Goal: Task Accomplishment & Management: Manage account settings

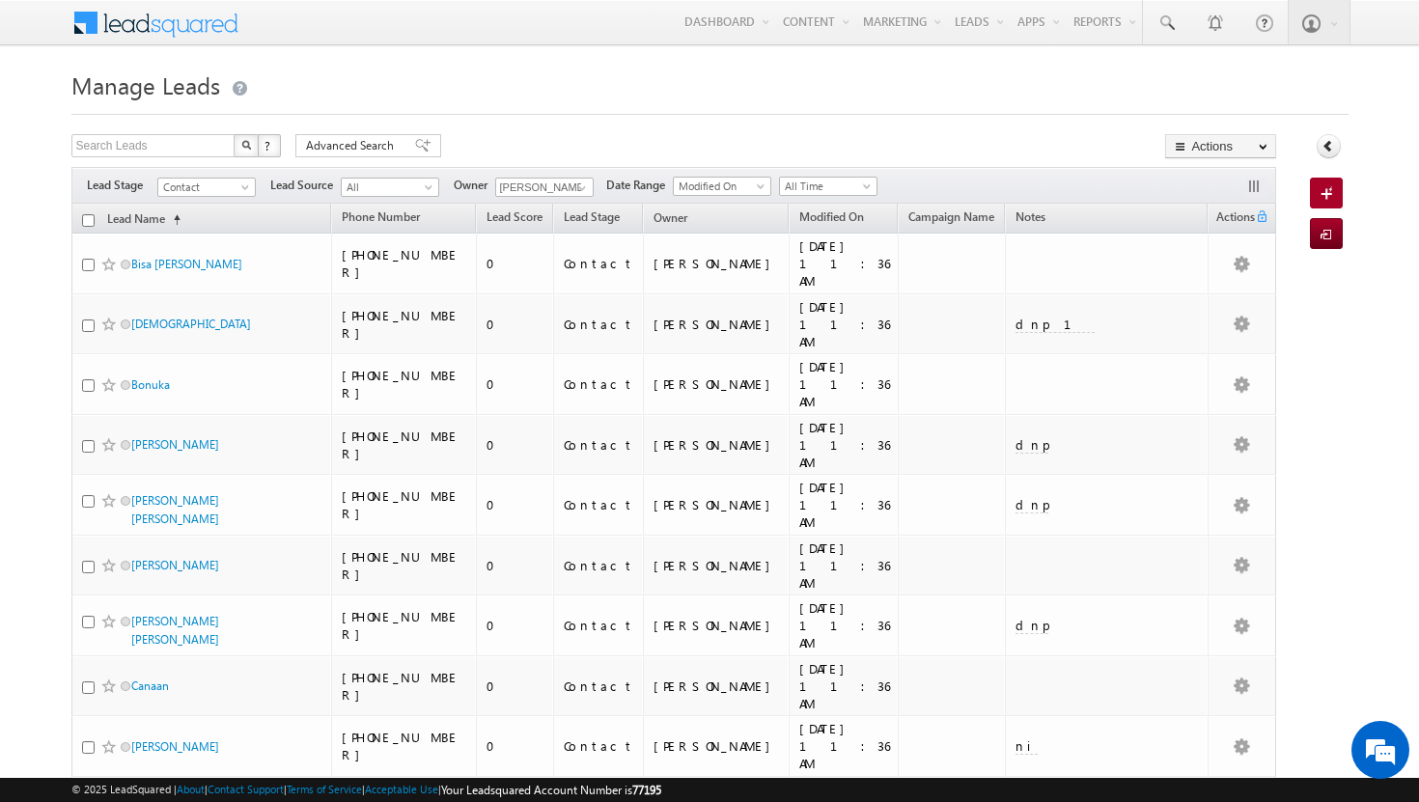
click at [87, 220] on input "checkbox" at bounding box center [88, 220] width 13 height 13
checkbox input "true"
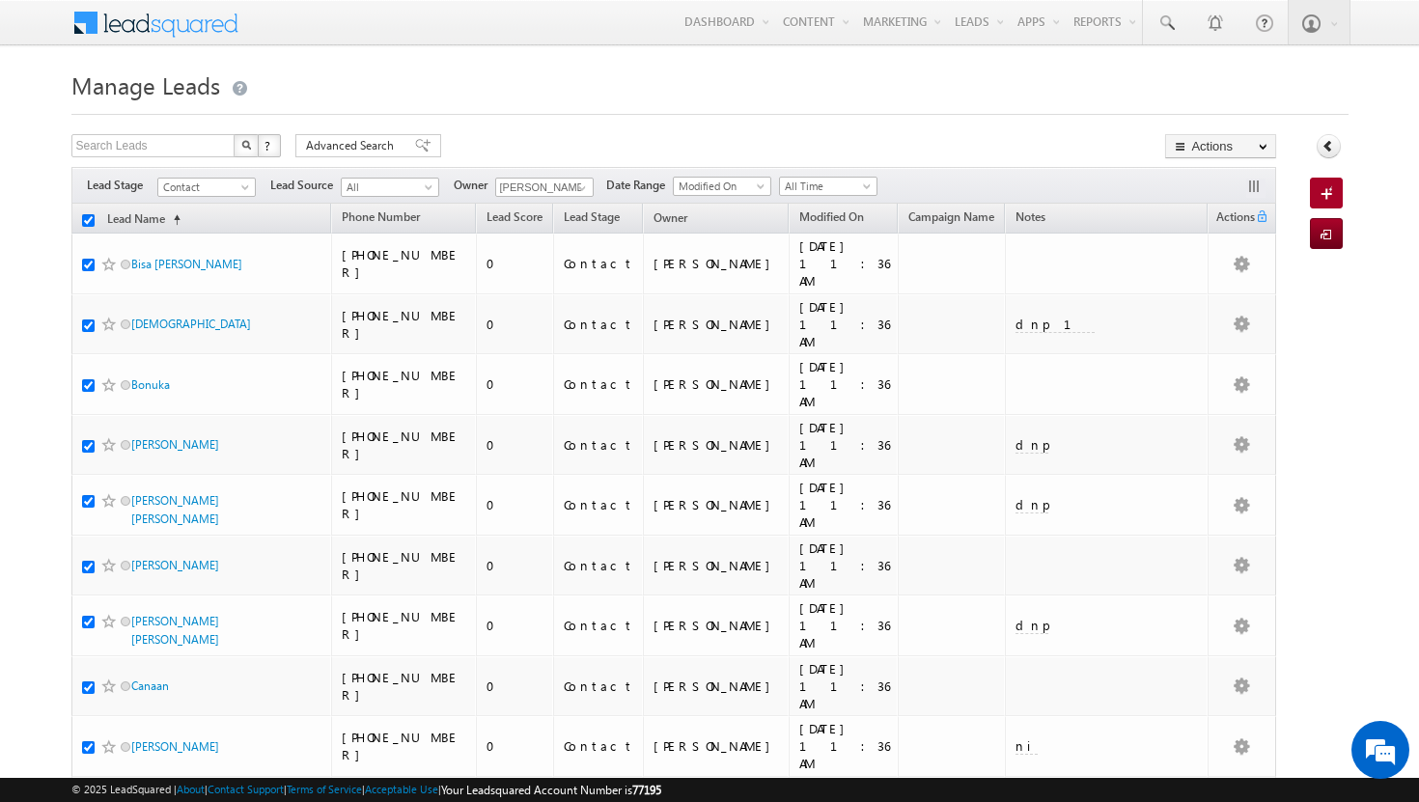
checkbox input "true"
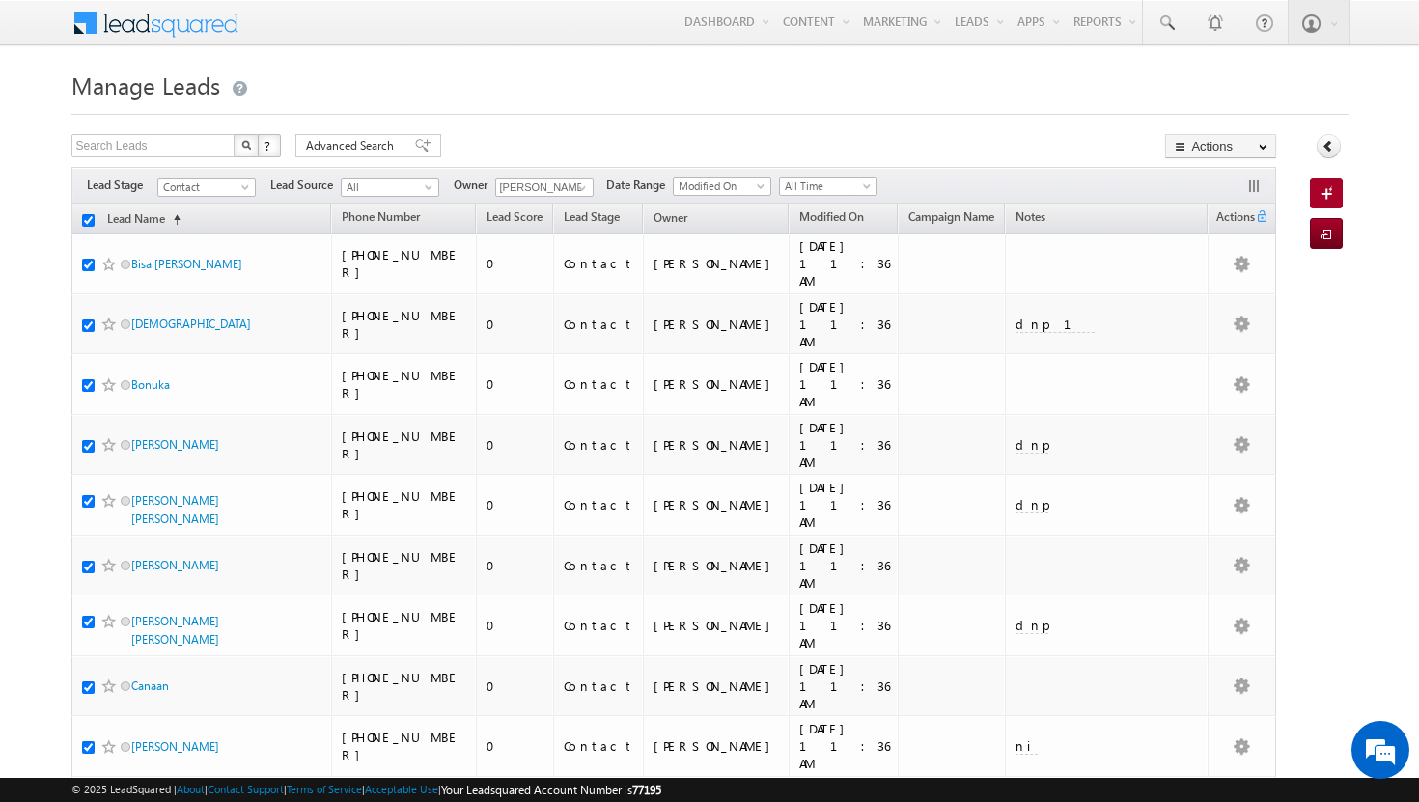
checkbox input "true"
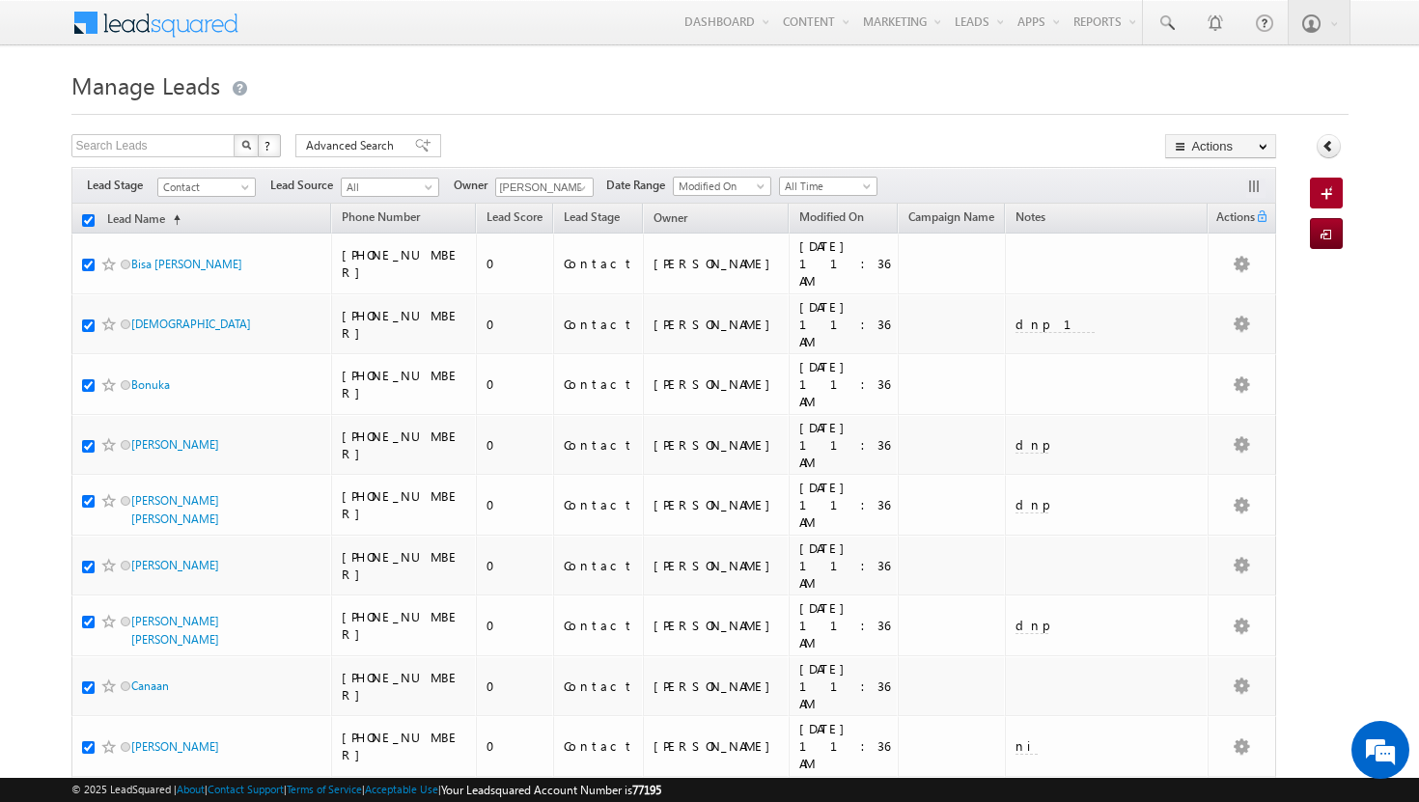
checkbox input "true"
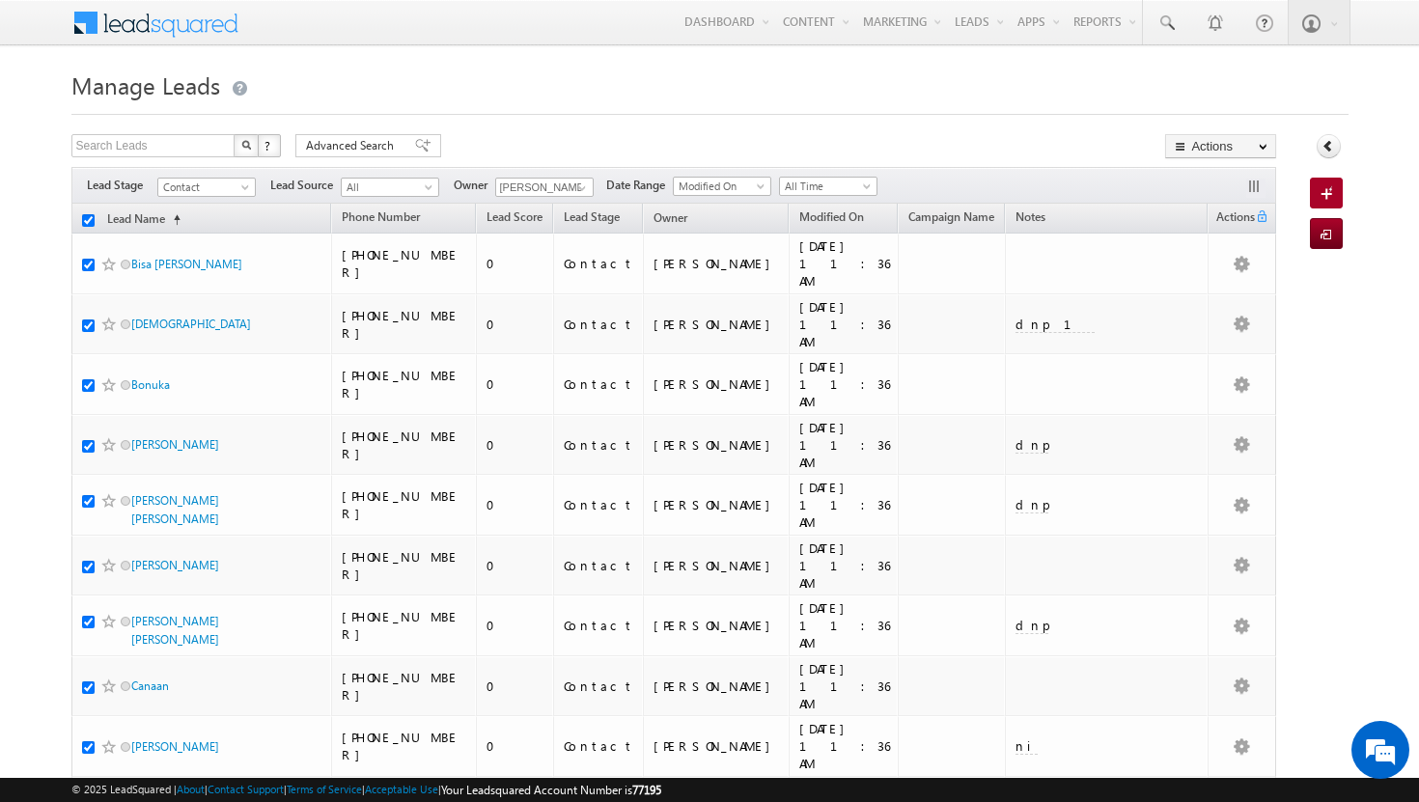
checkbox input "true"
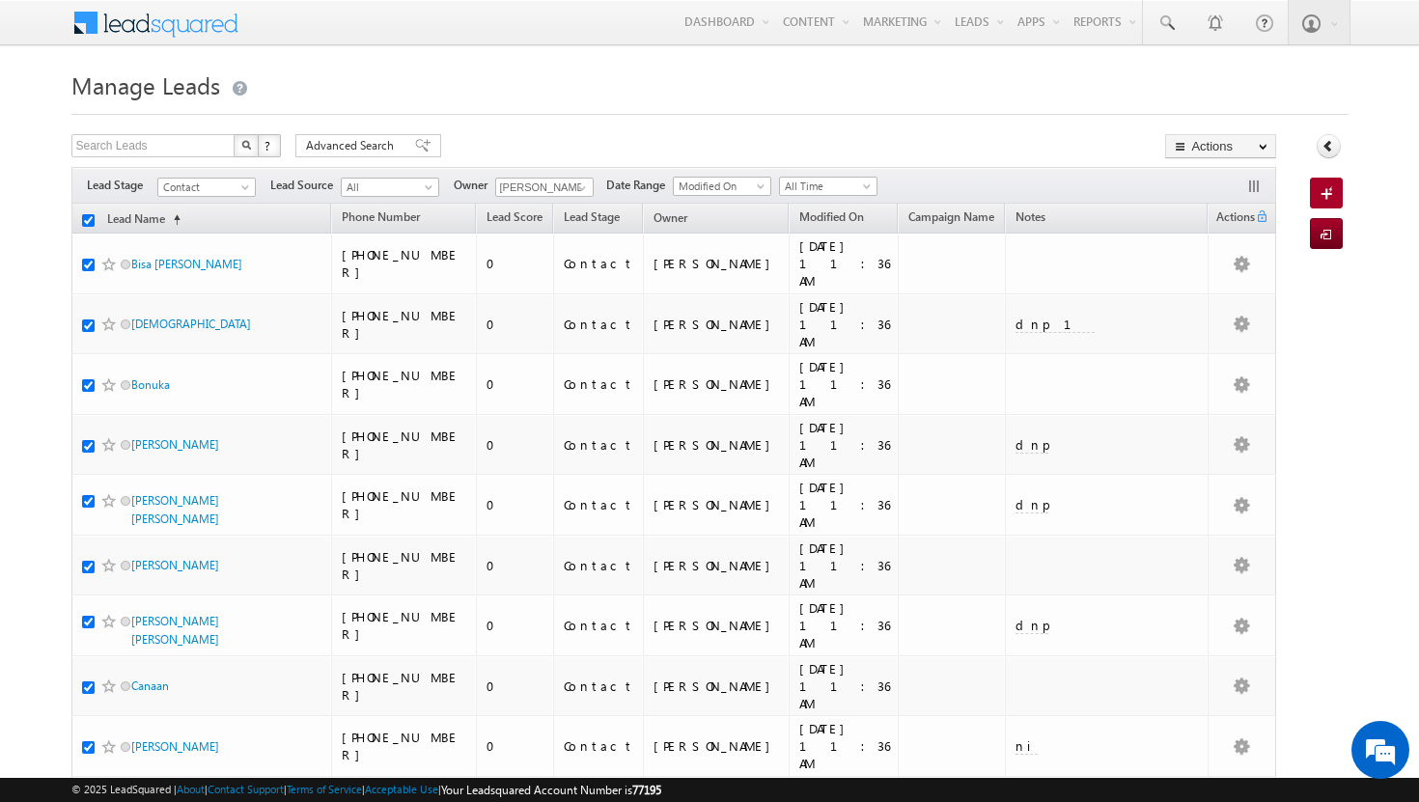
checkbox input "true"
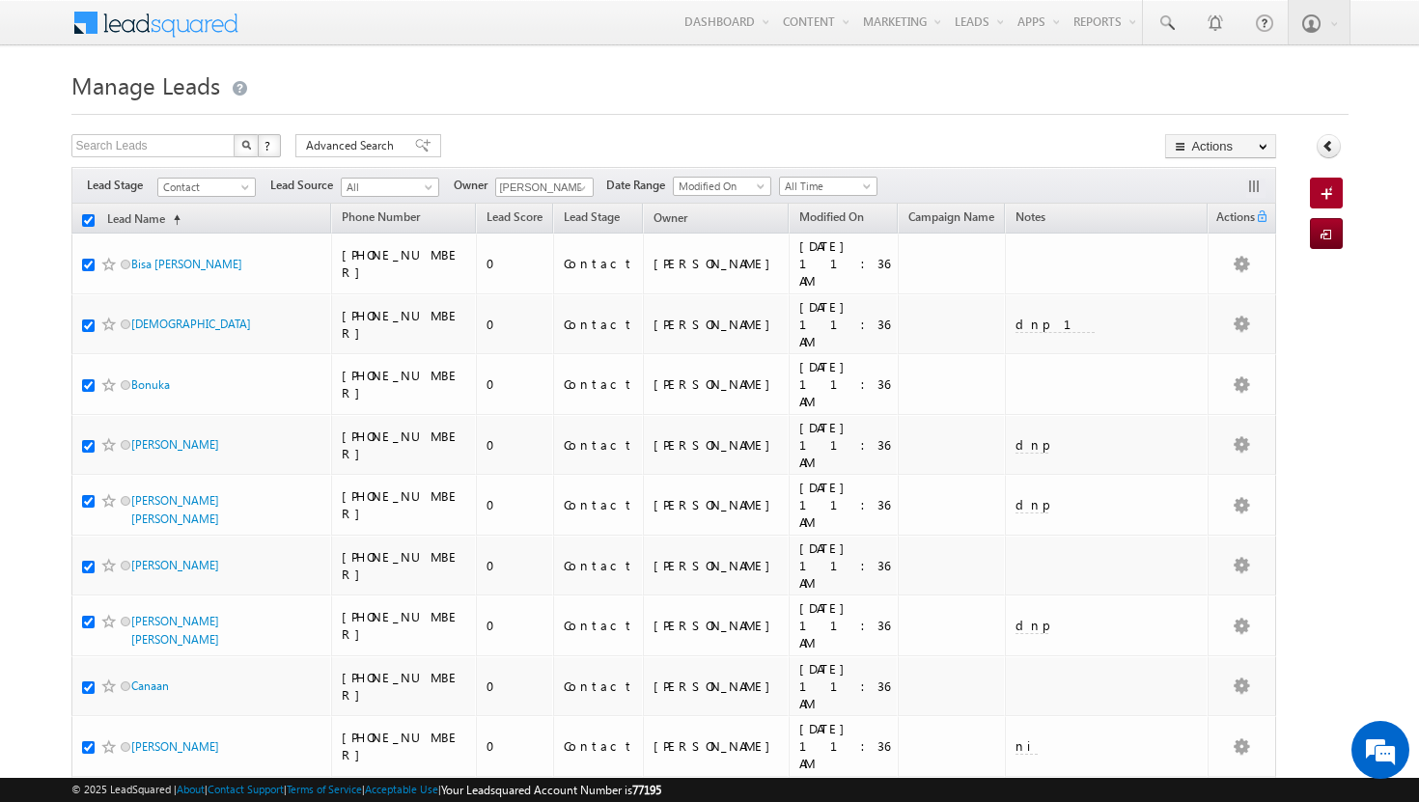
checkbox input "true"
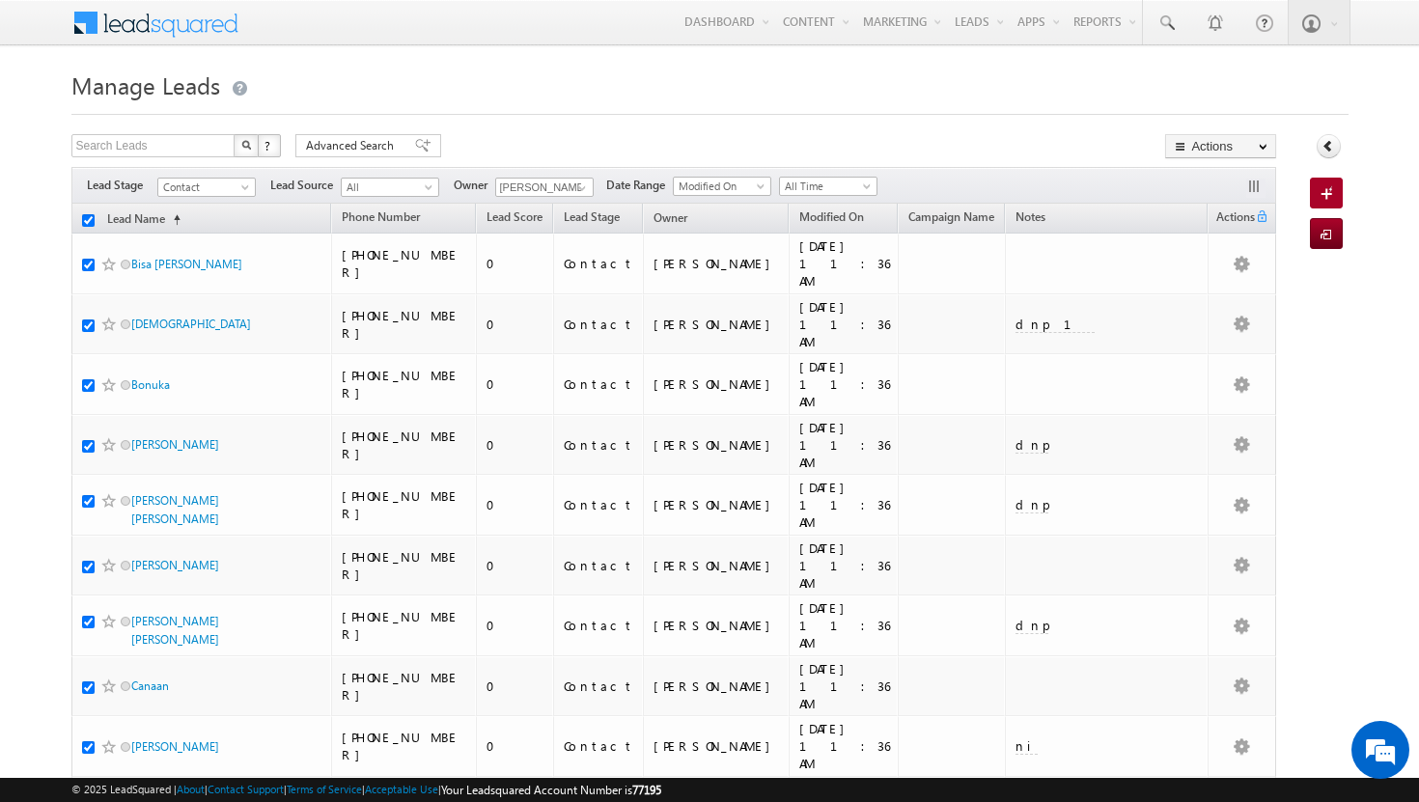
checkbox input "true"
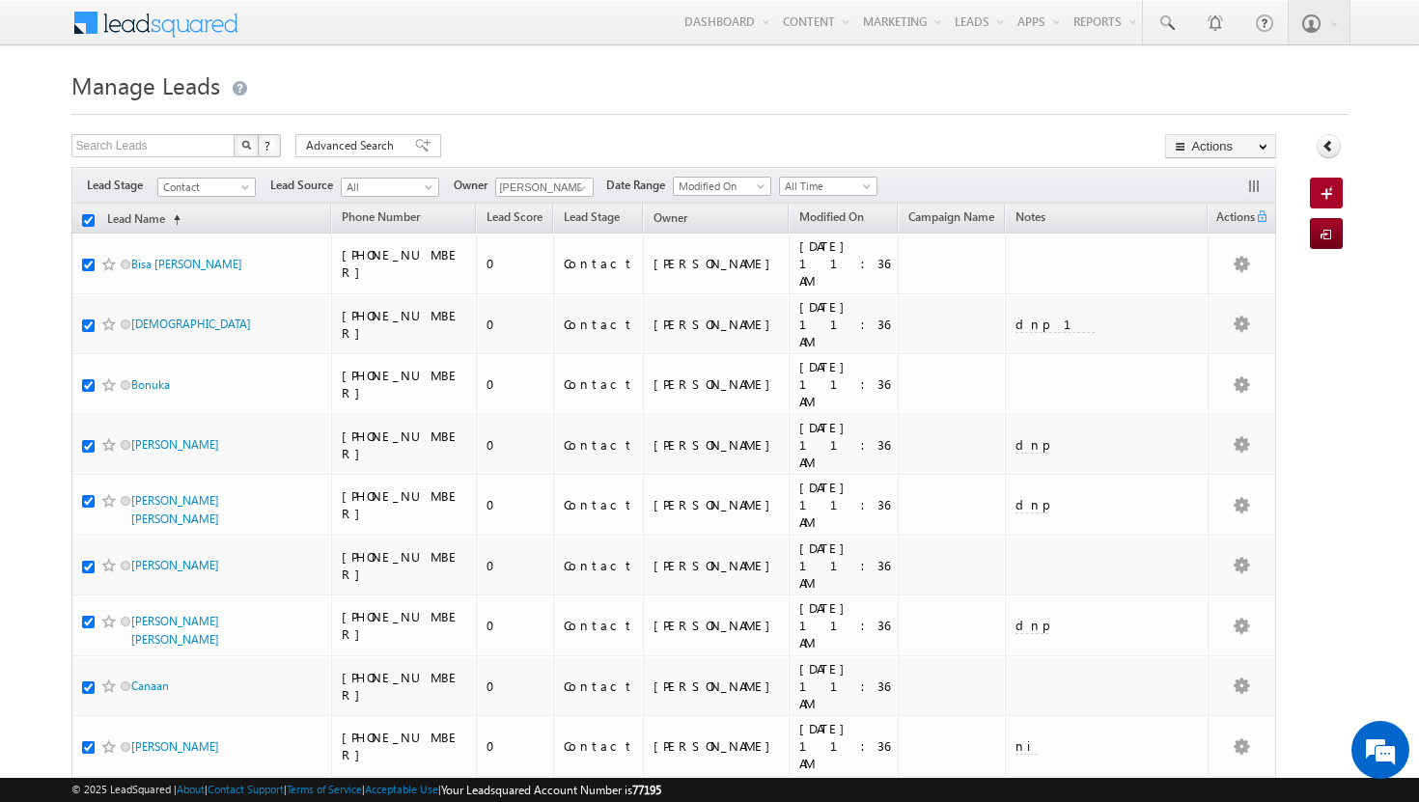
checkbox input "true"
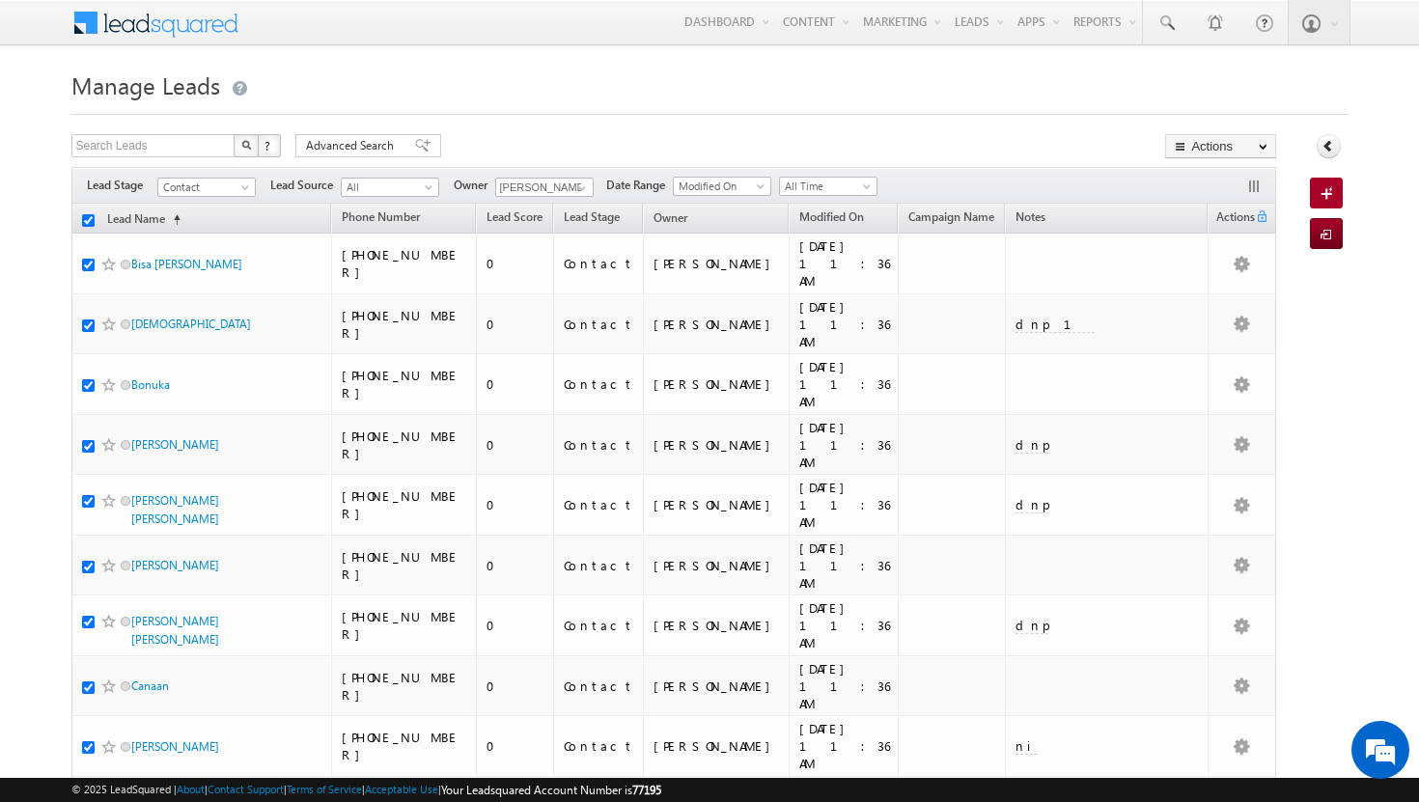
checkbox input "true"
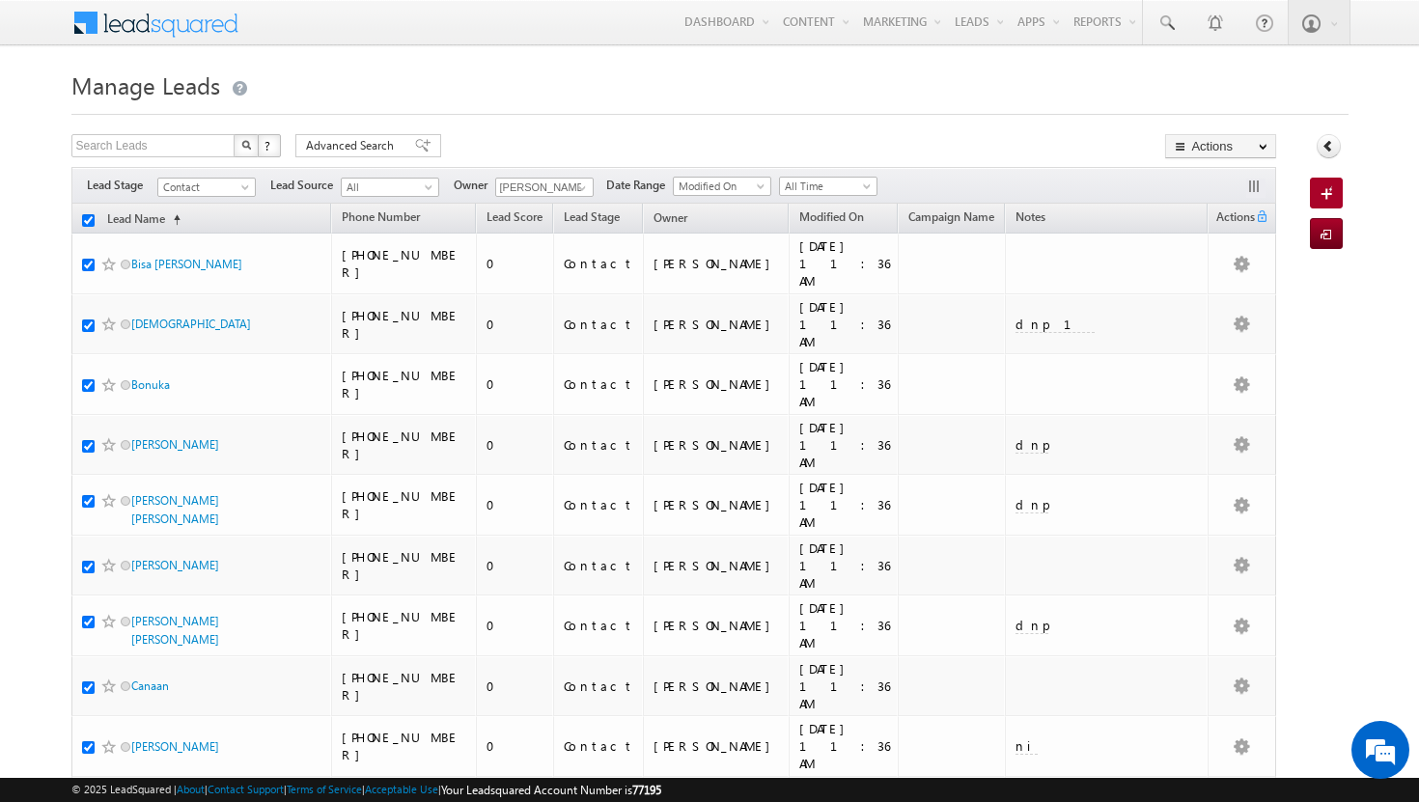
checkbox input "true"
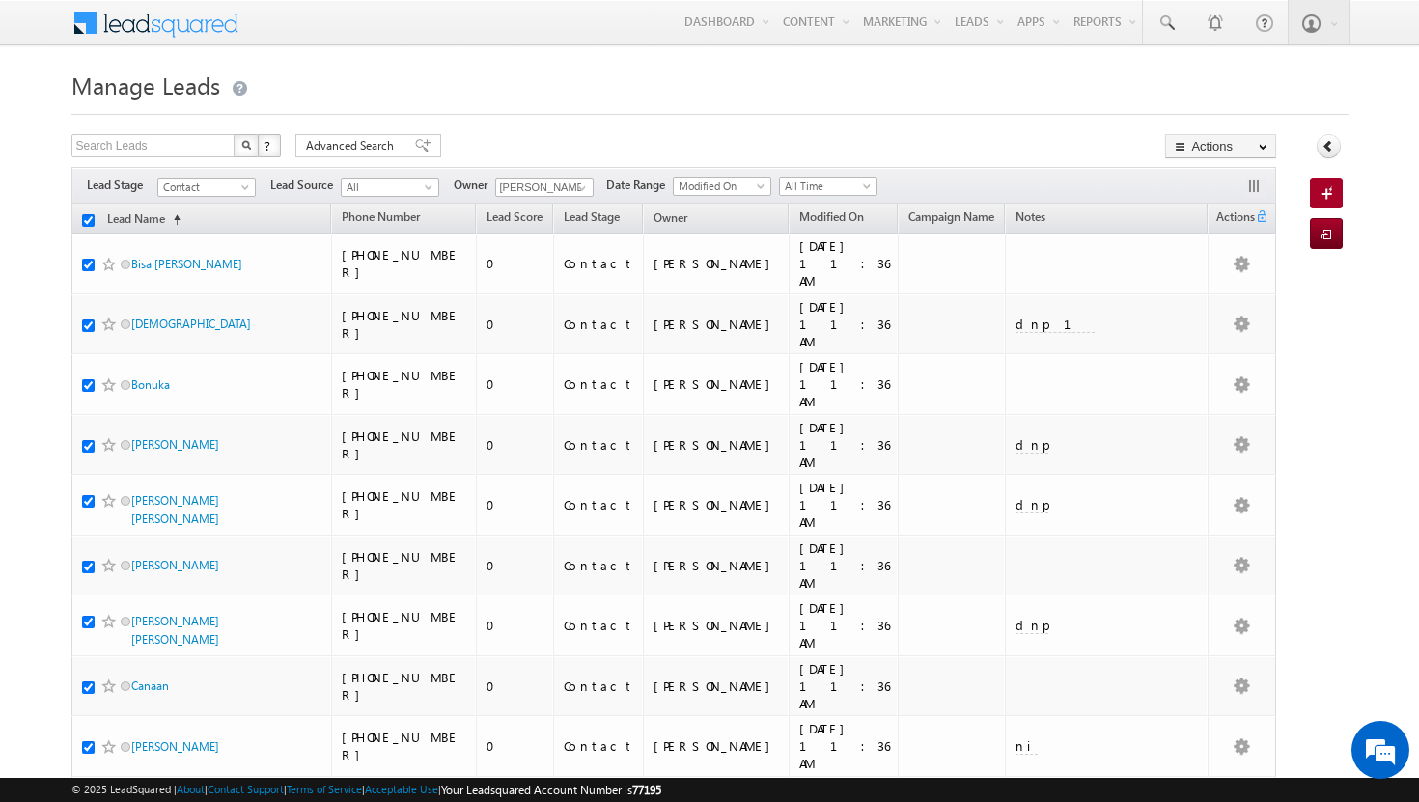
checkbox input "true"
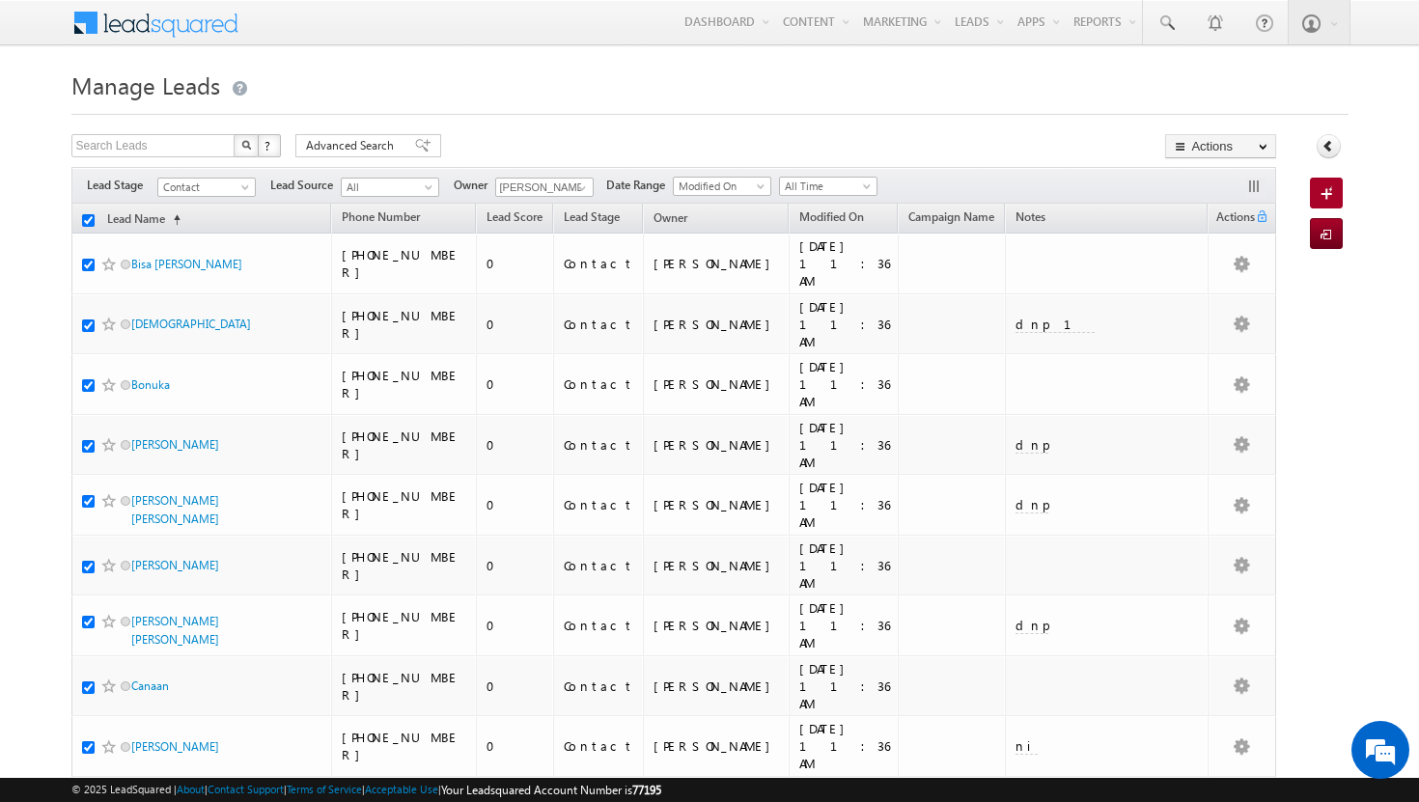
checkbox input "true"
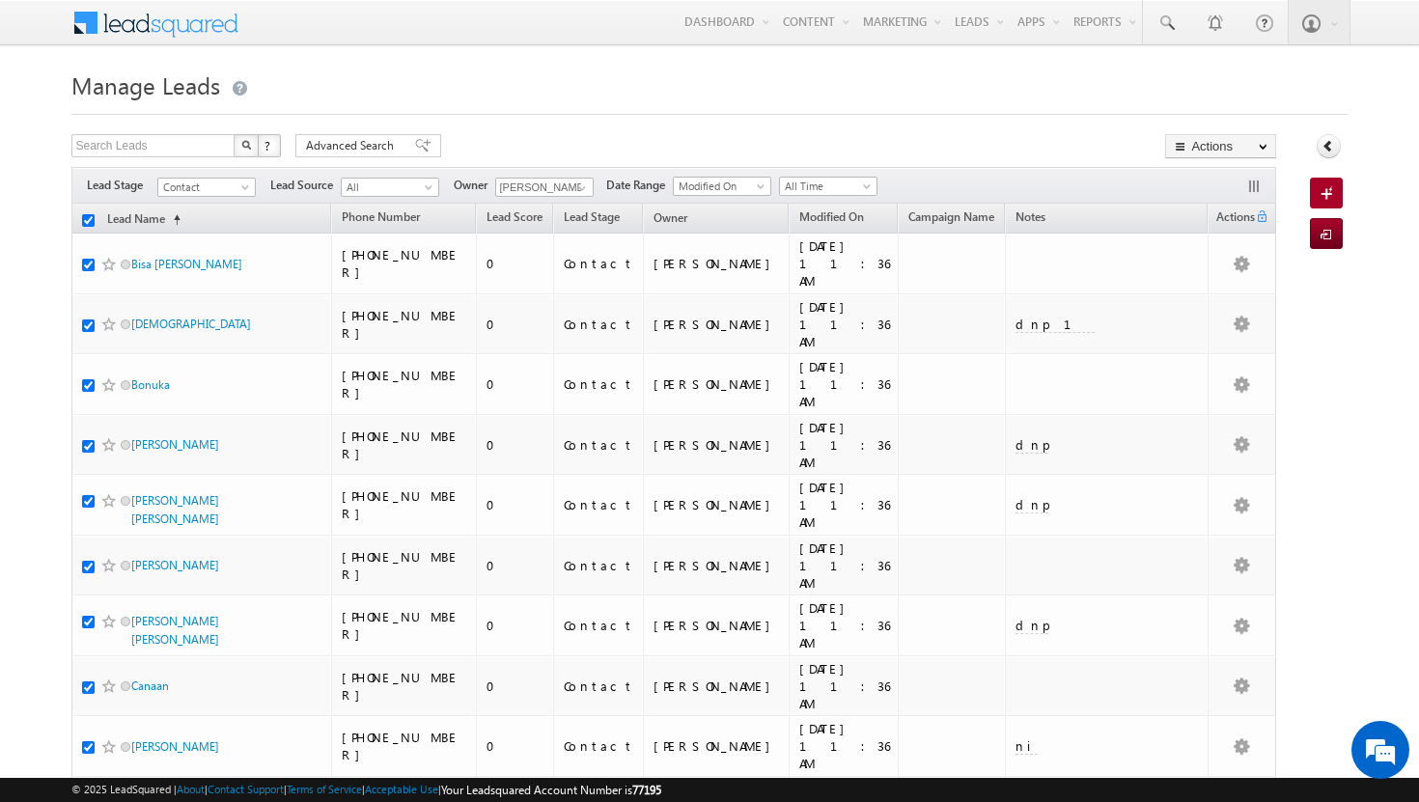
checkbox input "true"
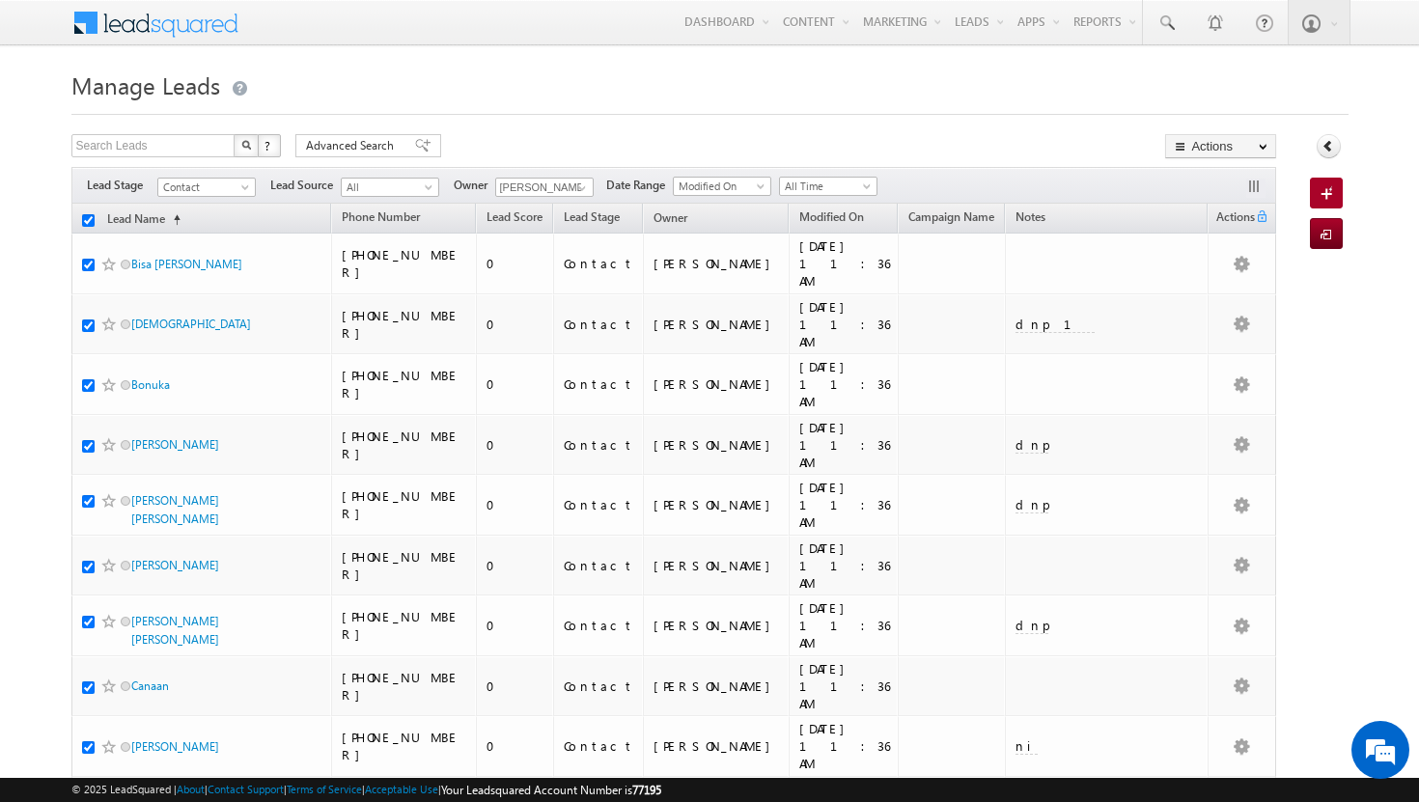
checkbox input "true"
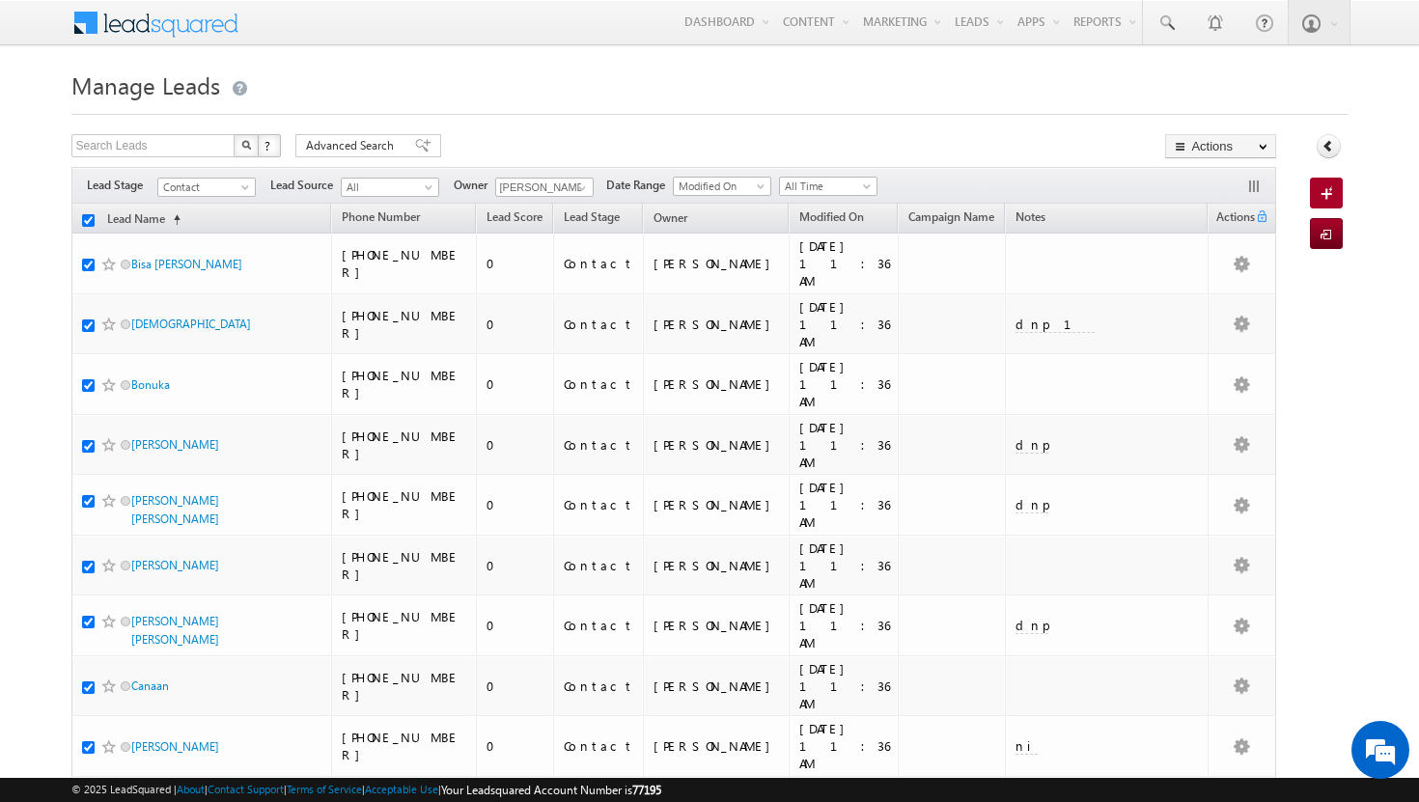
checkbox input "true"
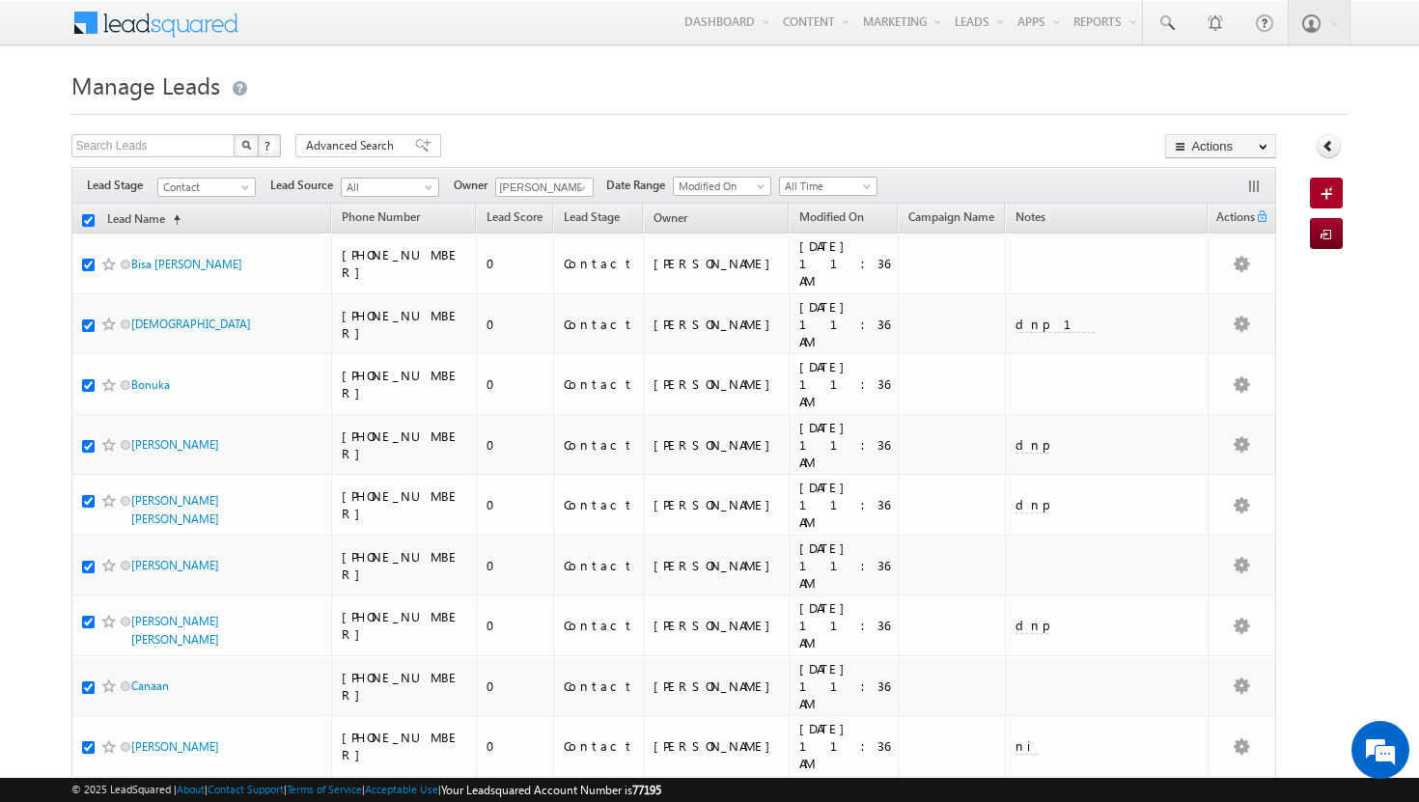
checkbox input "true"
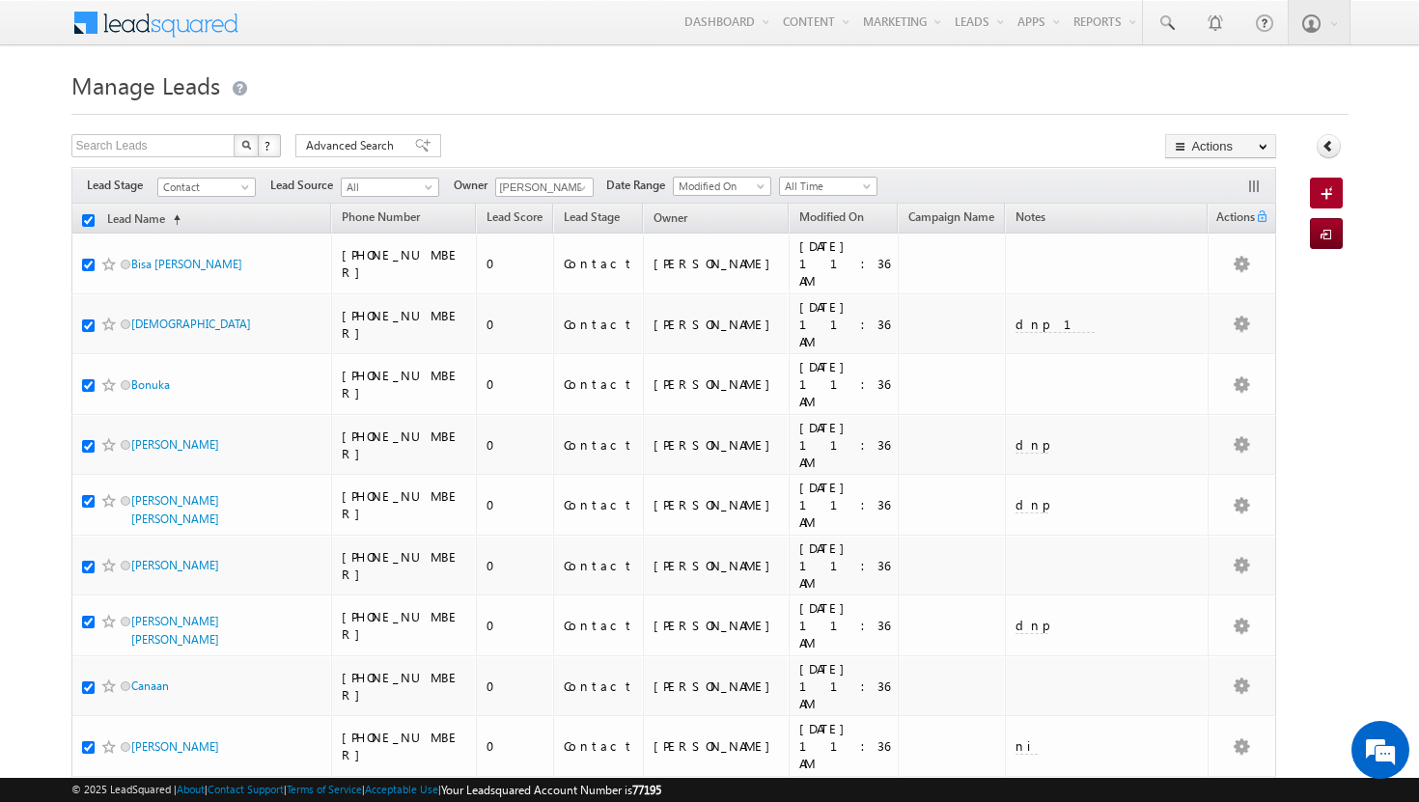
checkbox input "true"
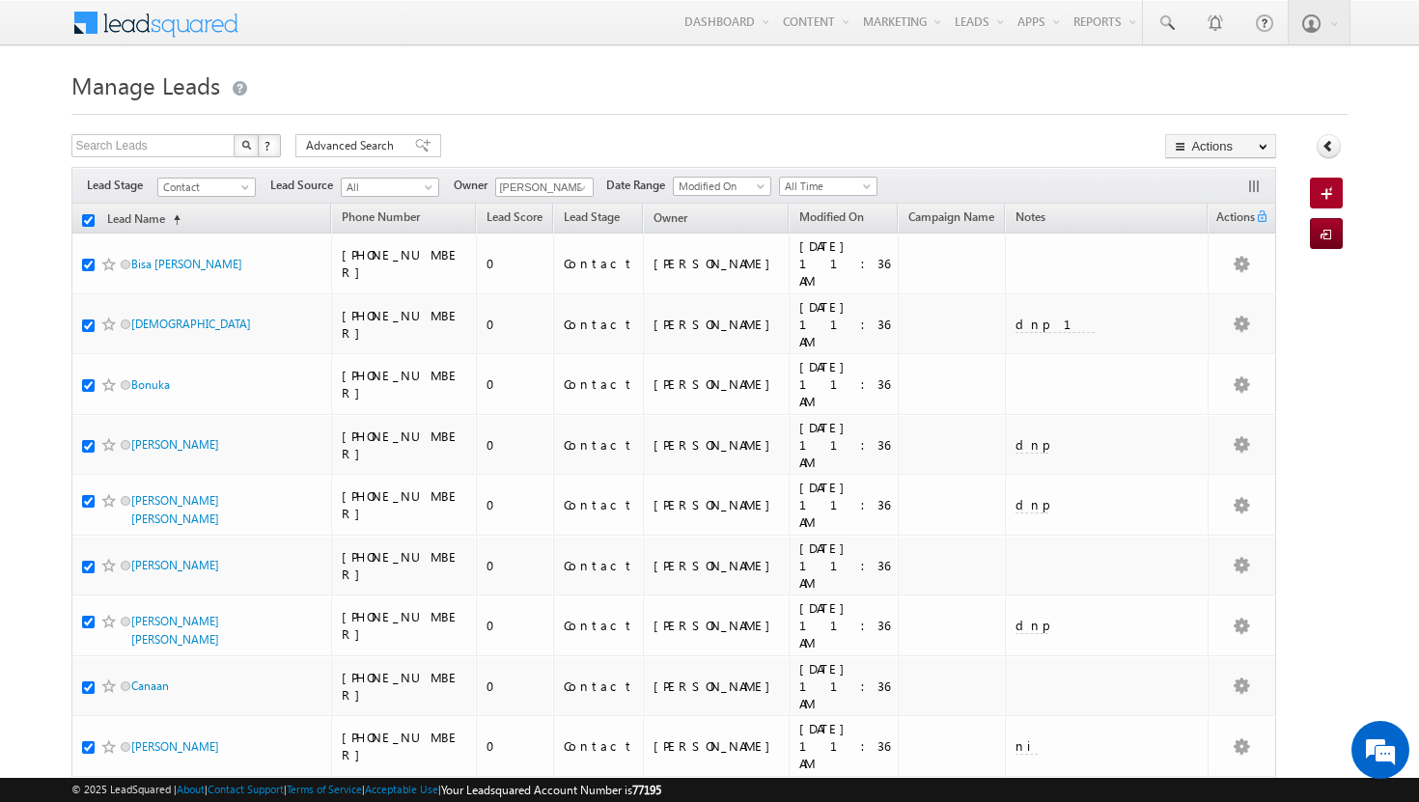
checkbox input "true"
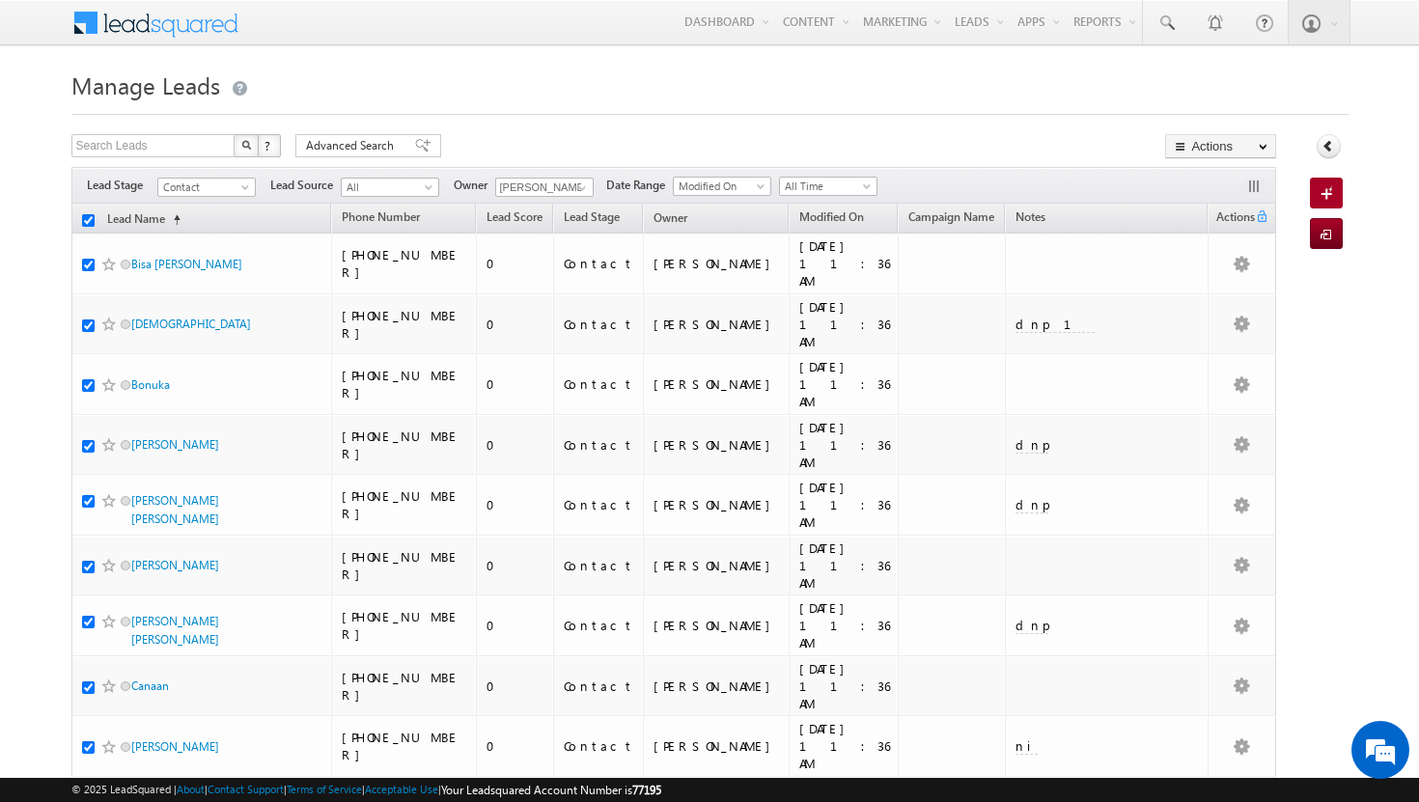
checkbox input "true"
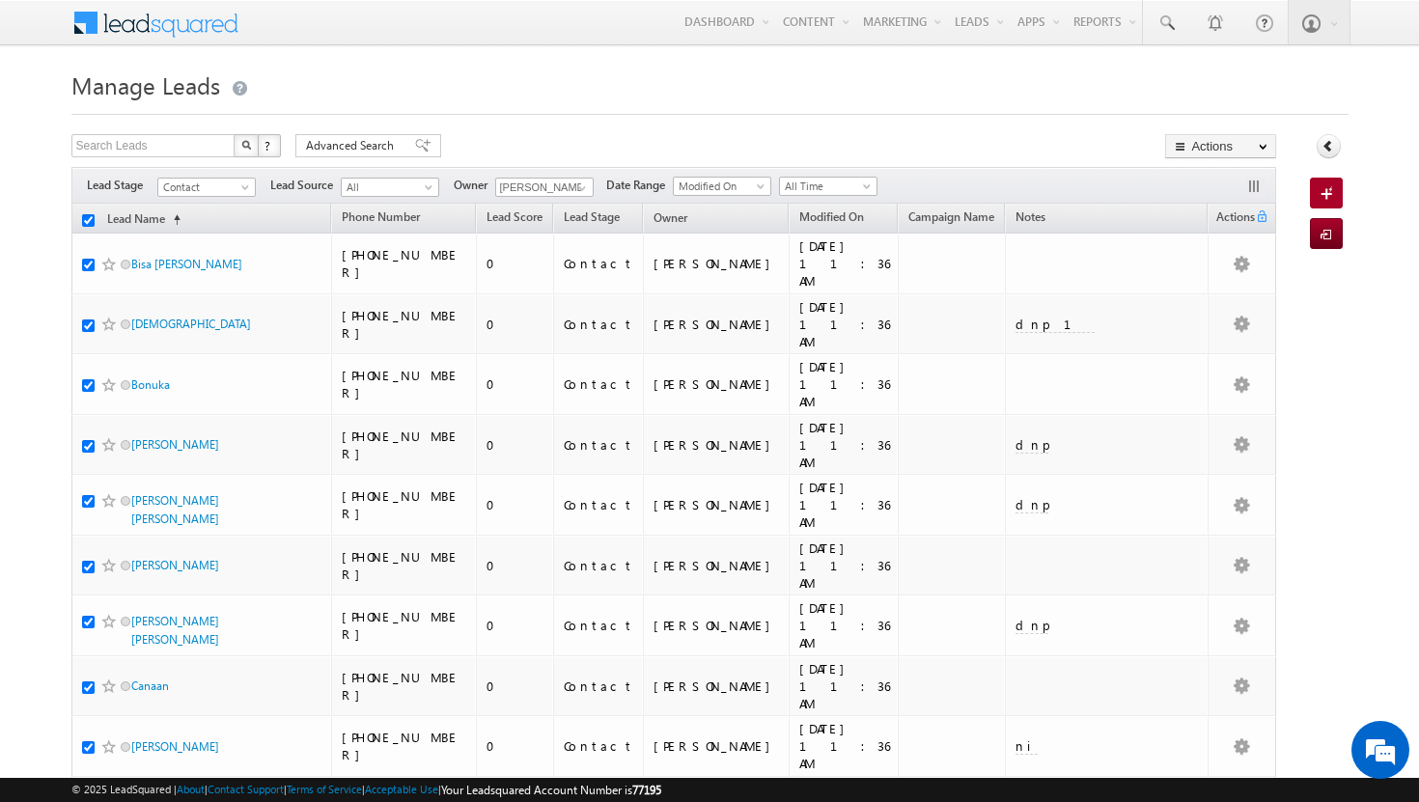
checkbox input "true"
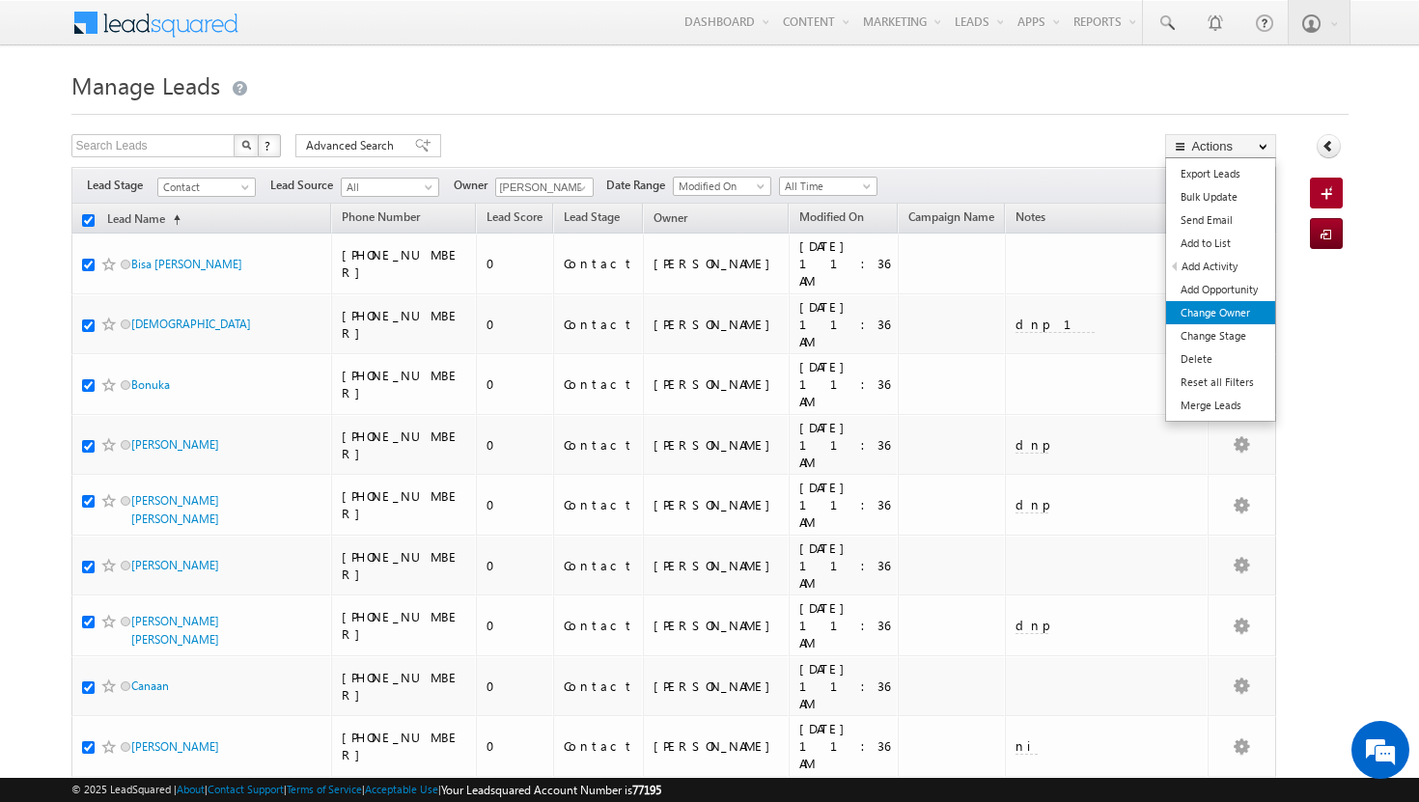
click at [1237, 315] on link "Change Owner" at bounding box center [1220, 312] width 109 height 23
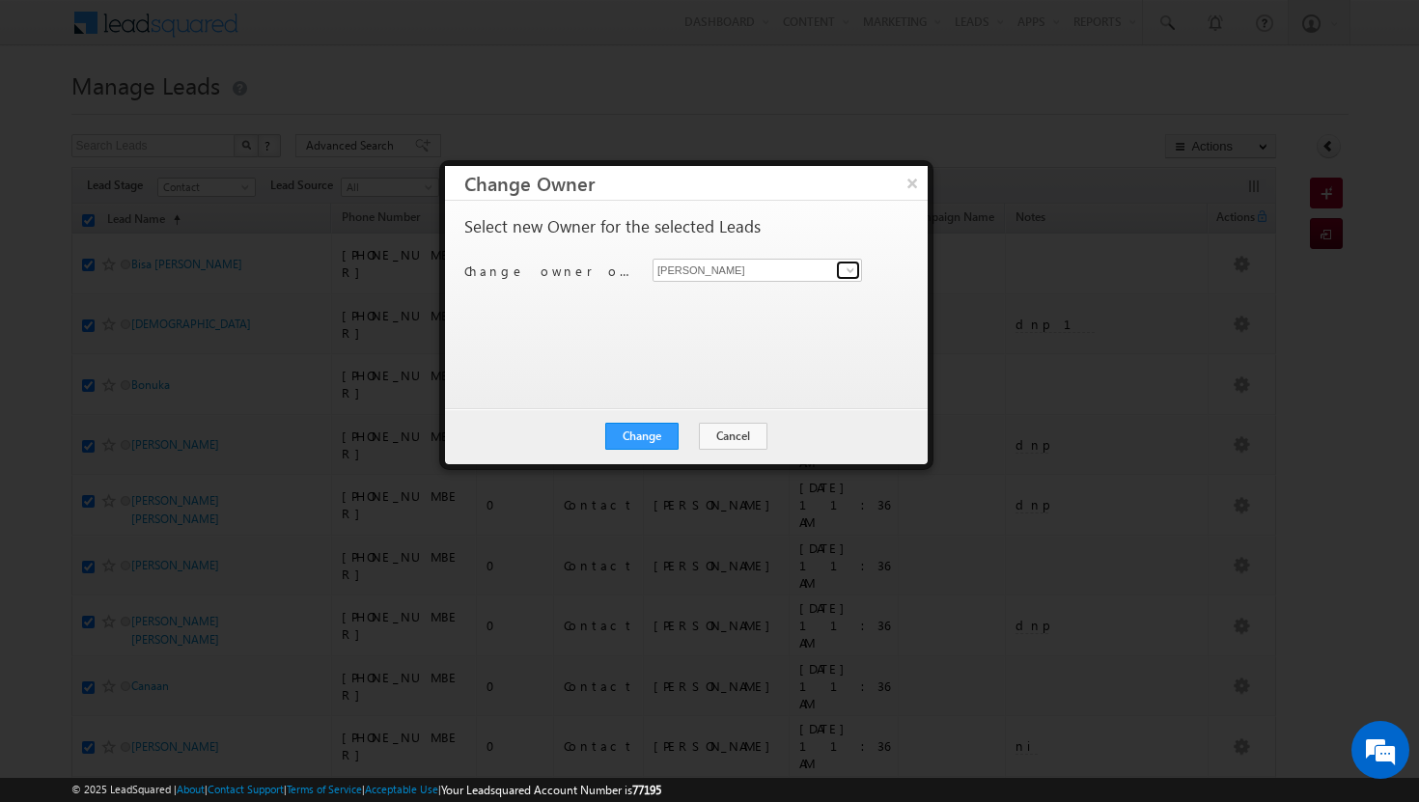
click at [855, 265] on span at bounding box center [850, 270] width 15 height 15
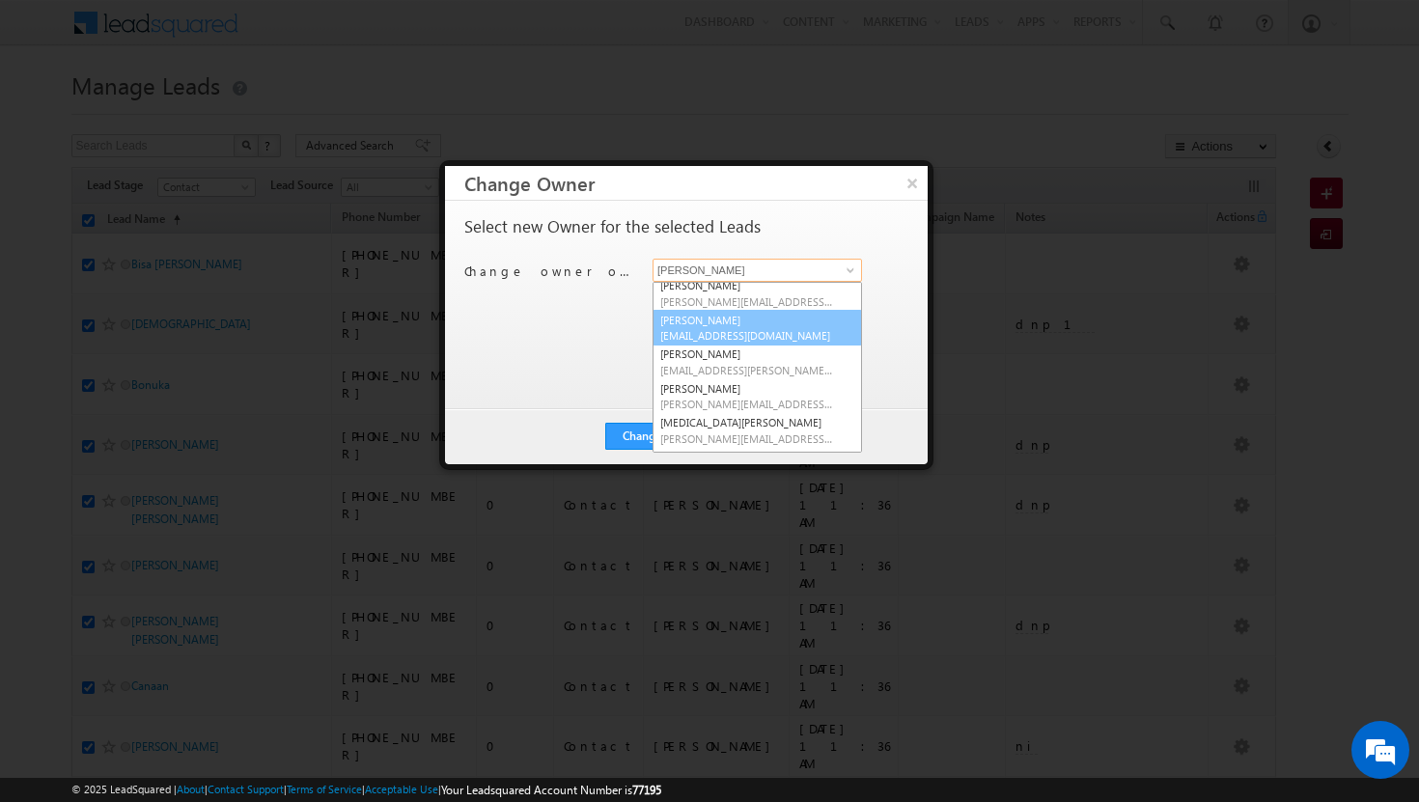
click at [757, 338] on span "[EMAIL_ADDRESS][DOMAIN_NAME]" at bounding box center [747, 335] width 174 height 14
type input "[PERSON_NAME]"
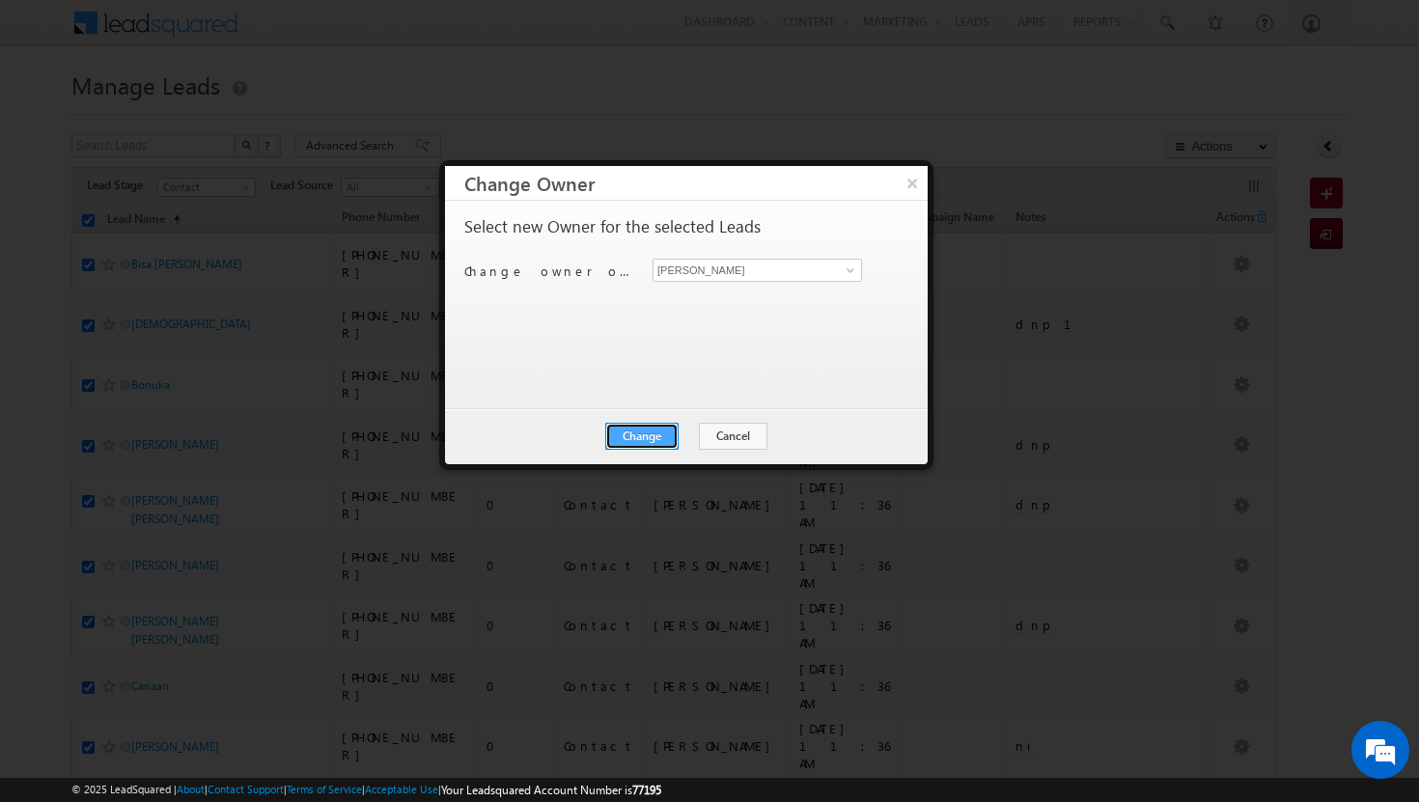
click at [645, 430] on button "Change" at bounding box center [641, 436] width 73 height 27
click at [685, 432] on button "Close" at bounding box center [689, 436] width 62 height 27
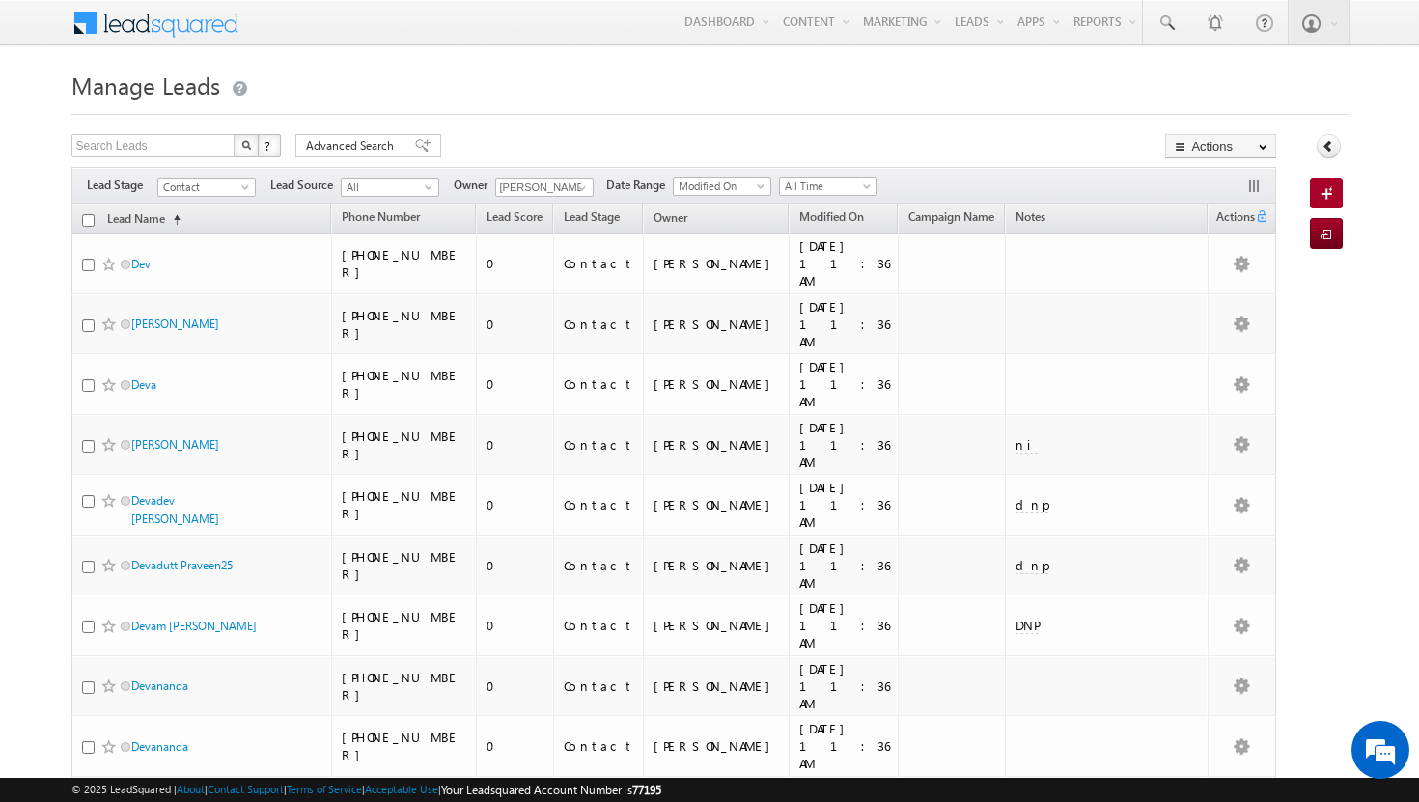
click at [85, 216] on input "checkbox" at bounding box center [88, 220] width 13 height 13
checkbox input "true"
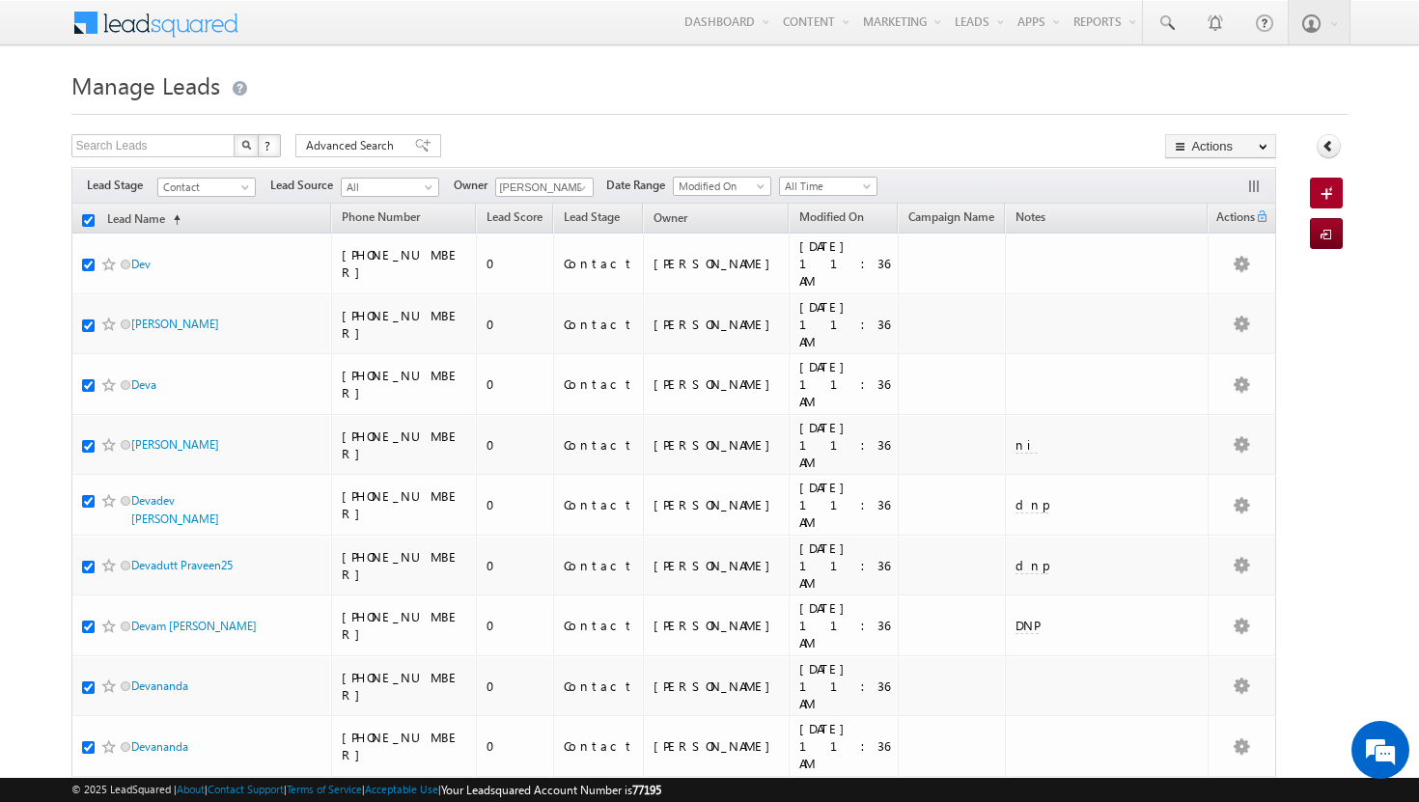
checkbox input "true"
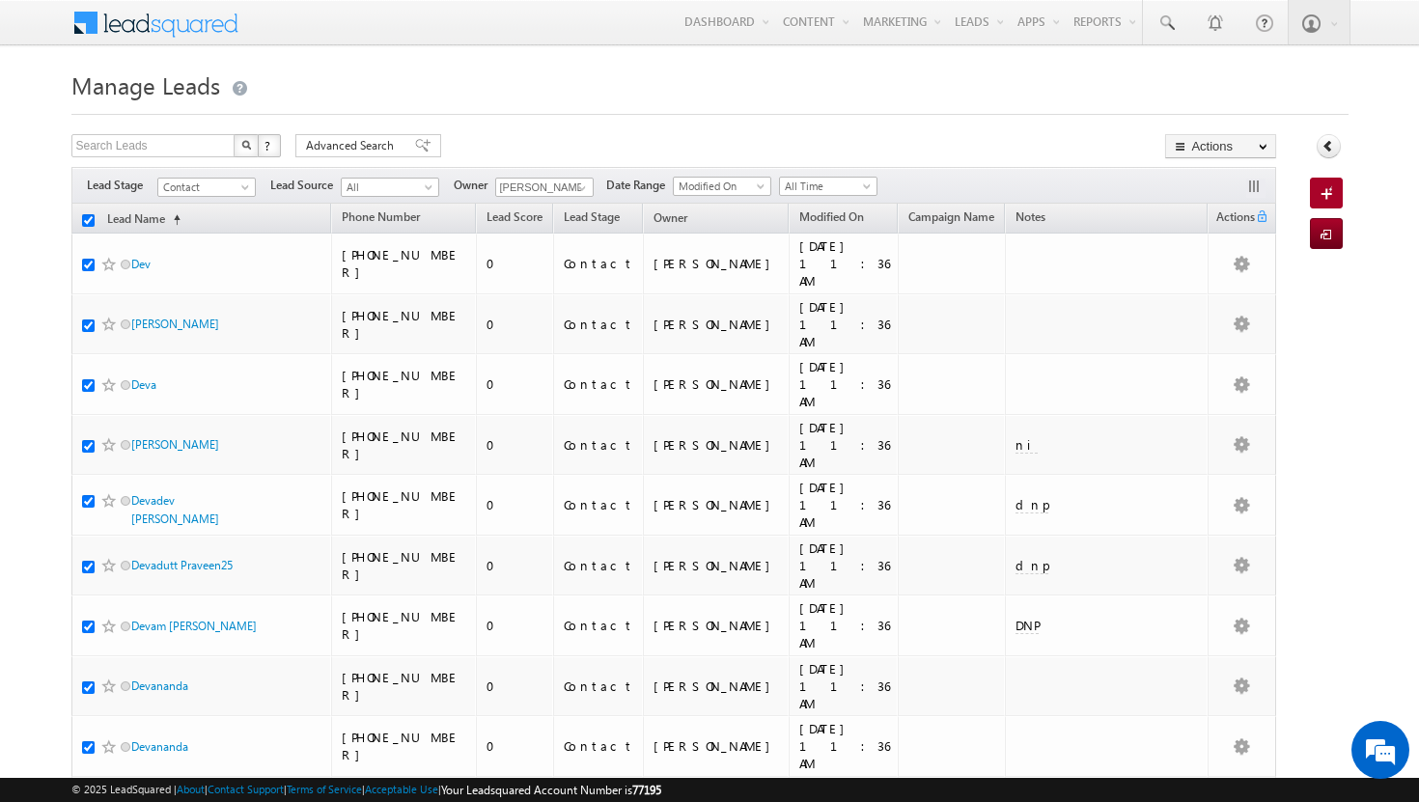
checkbox input "true"
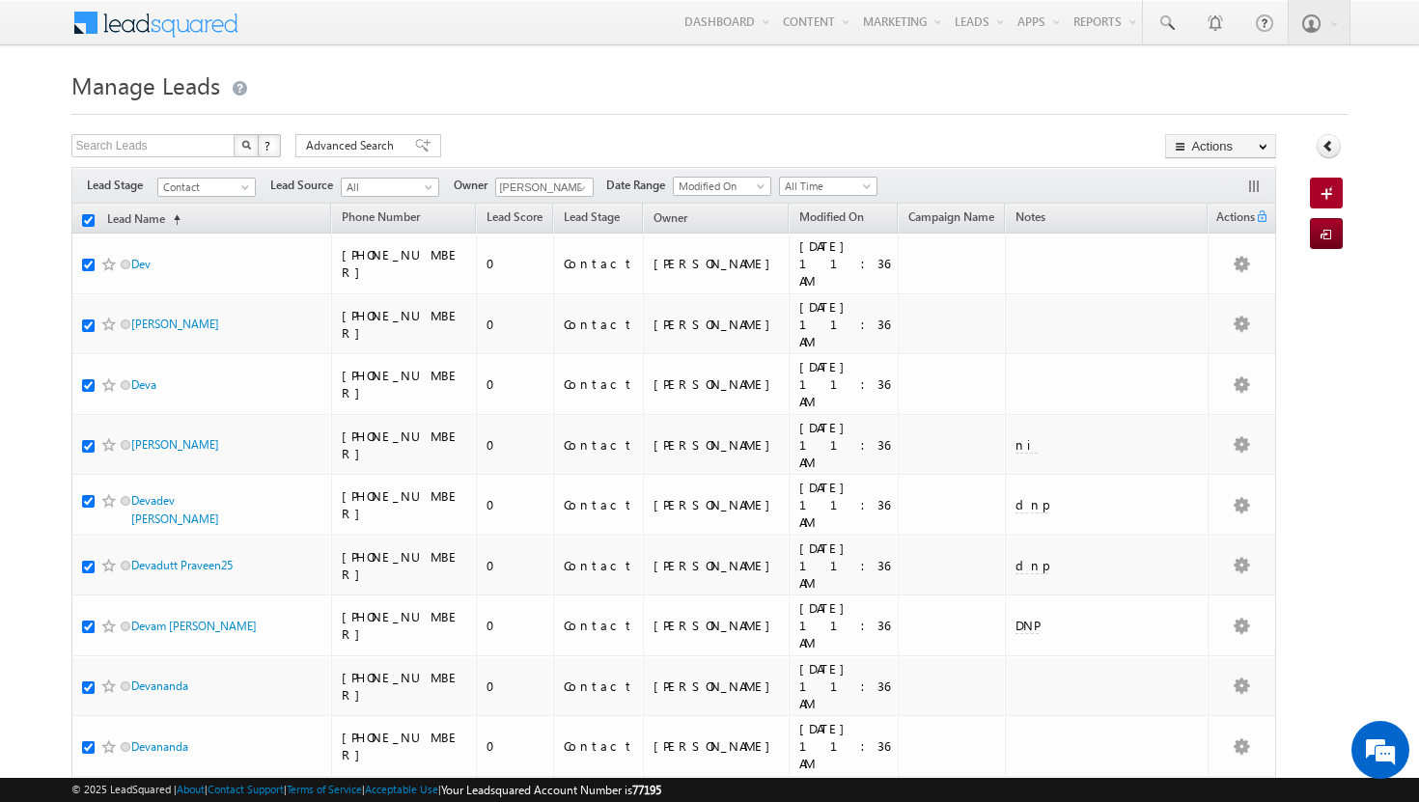
checkbox input "true"
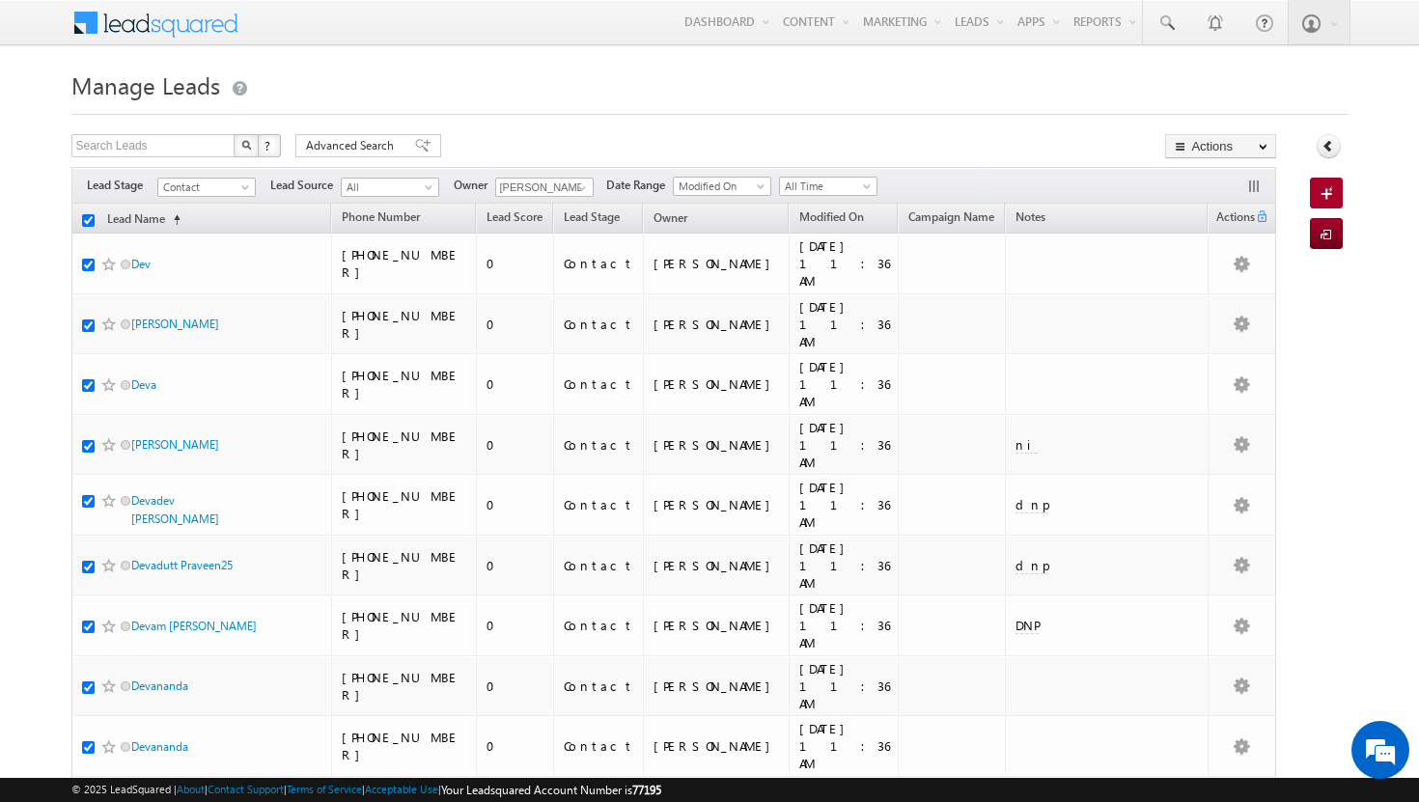
checkbox input "true"
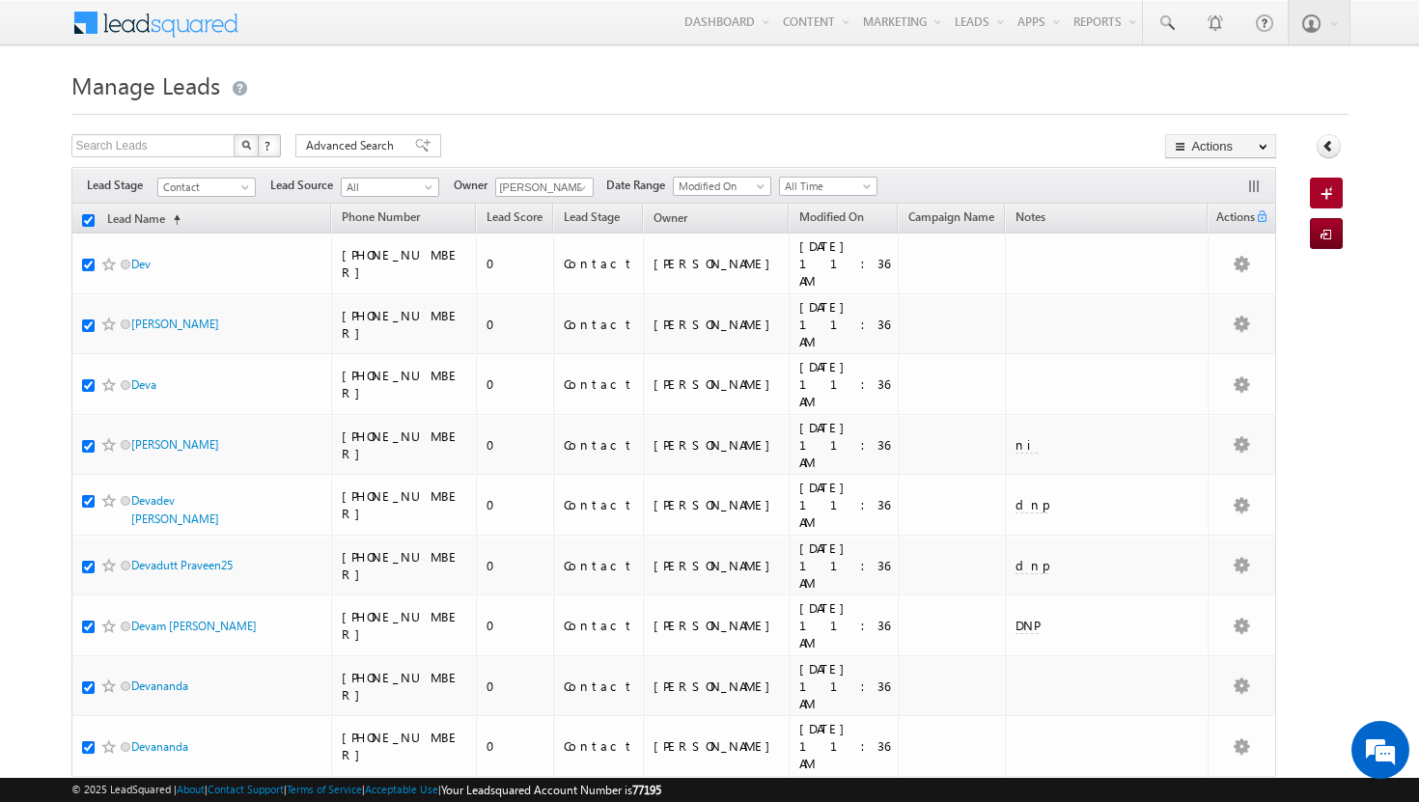
checkbox input "true"
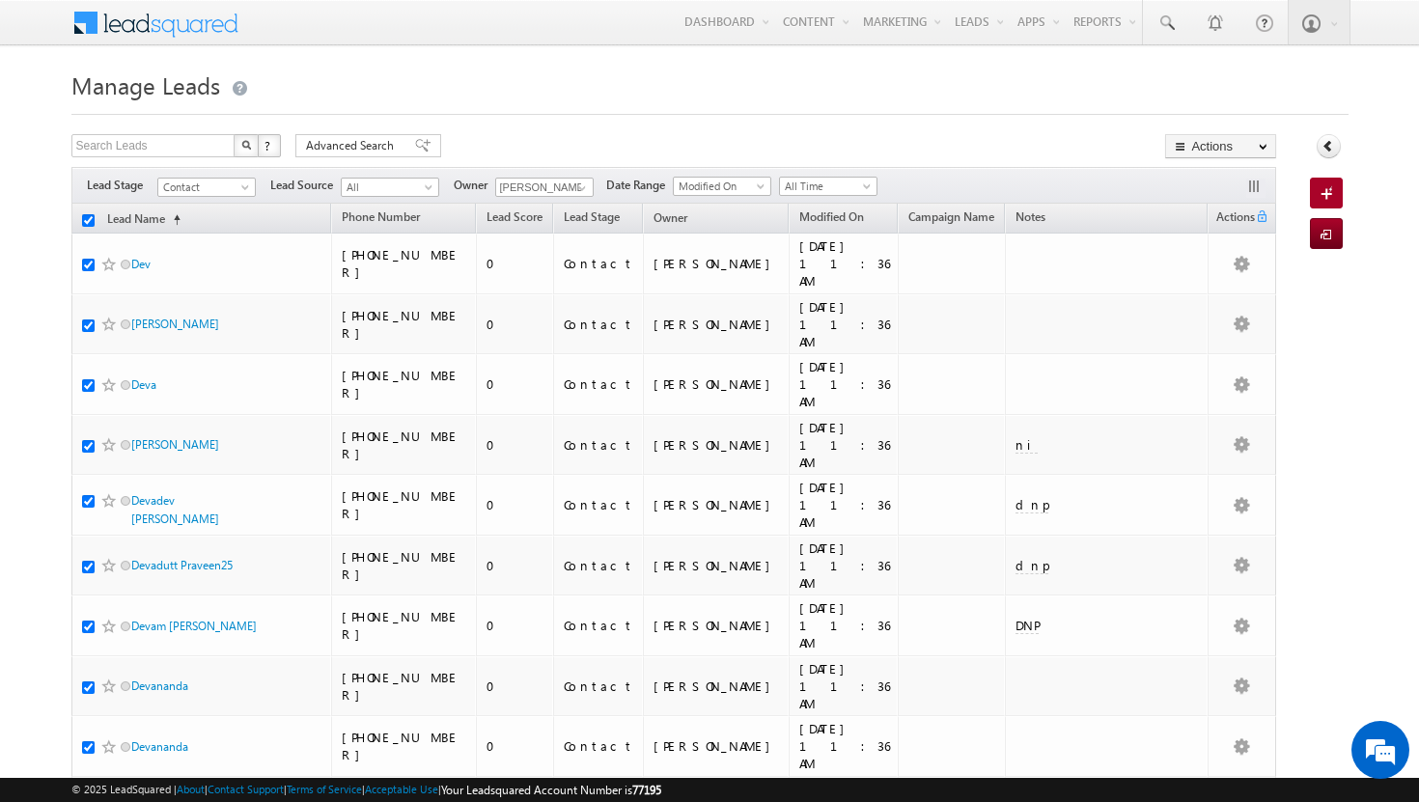
checkbox input "true"
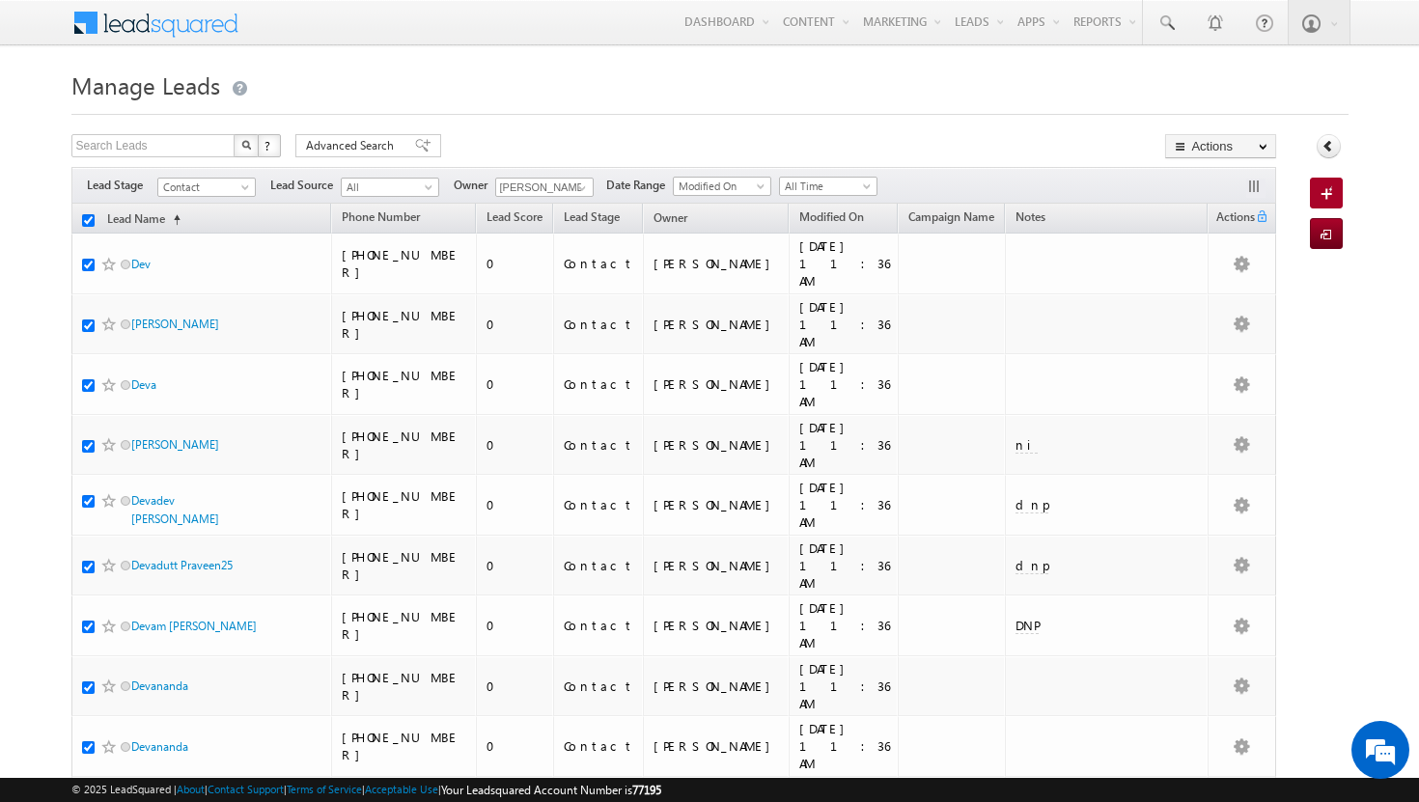
checkbox input "true"
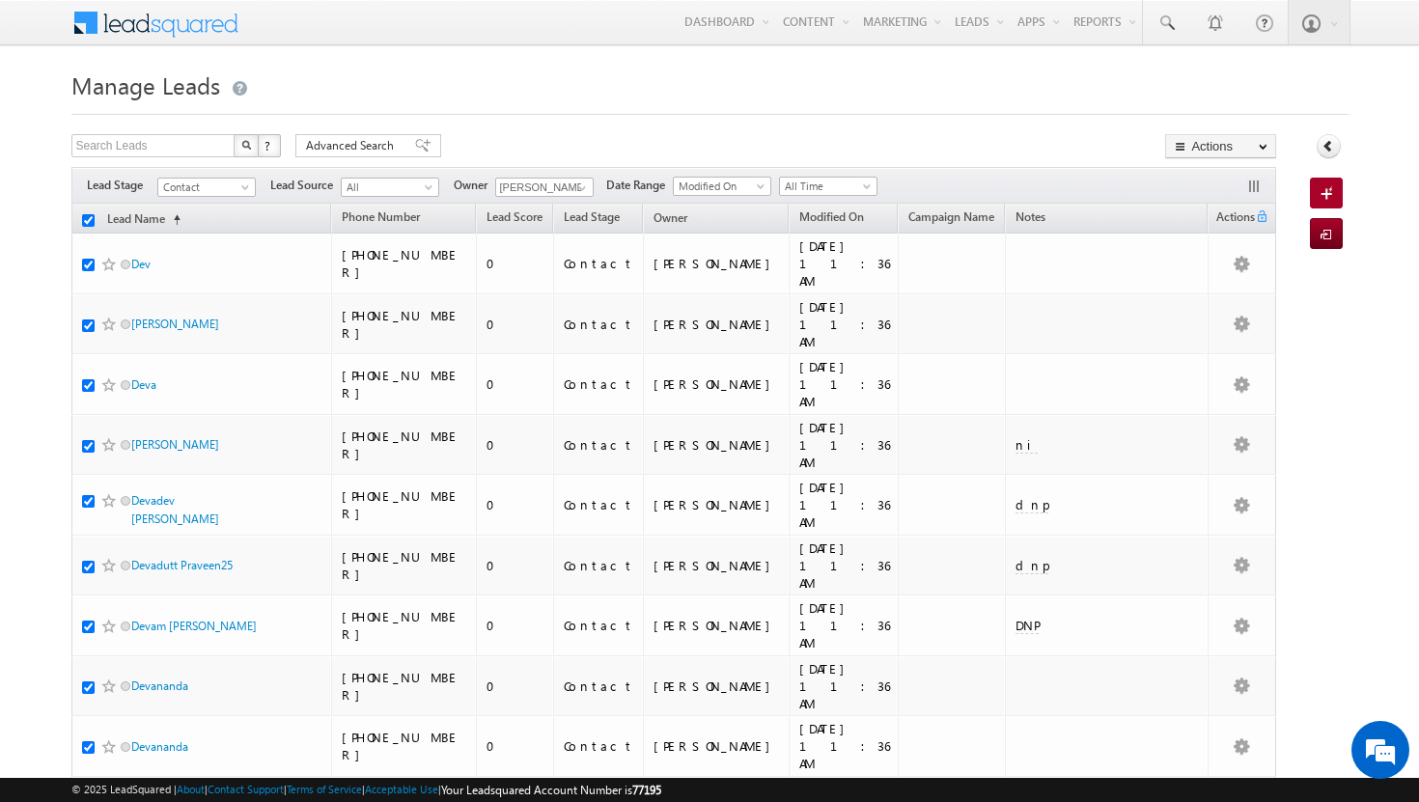
checkbox input "true"
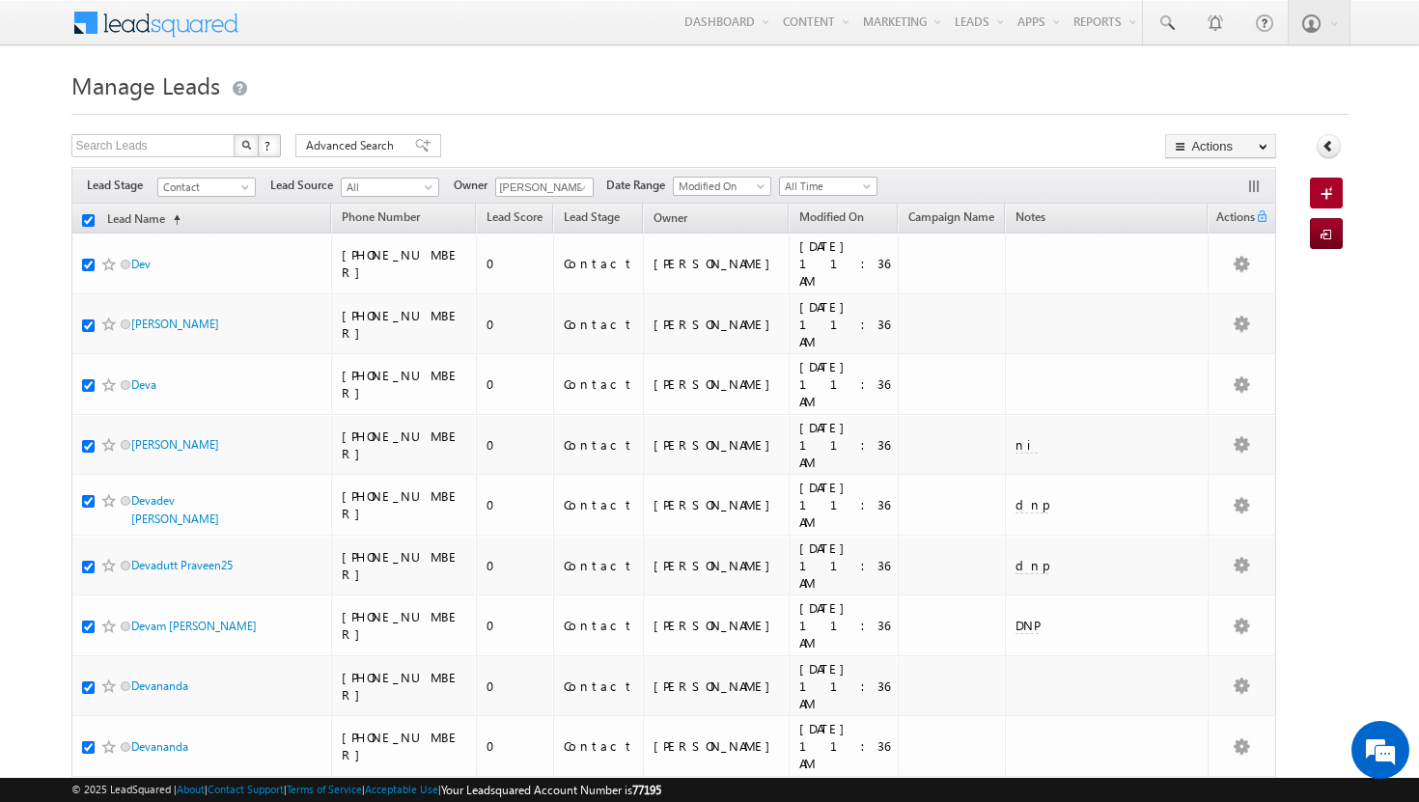
checkbox input "true"
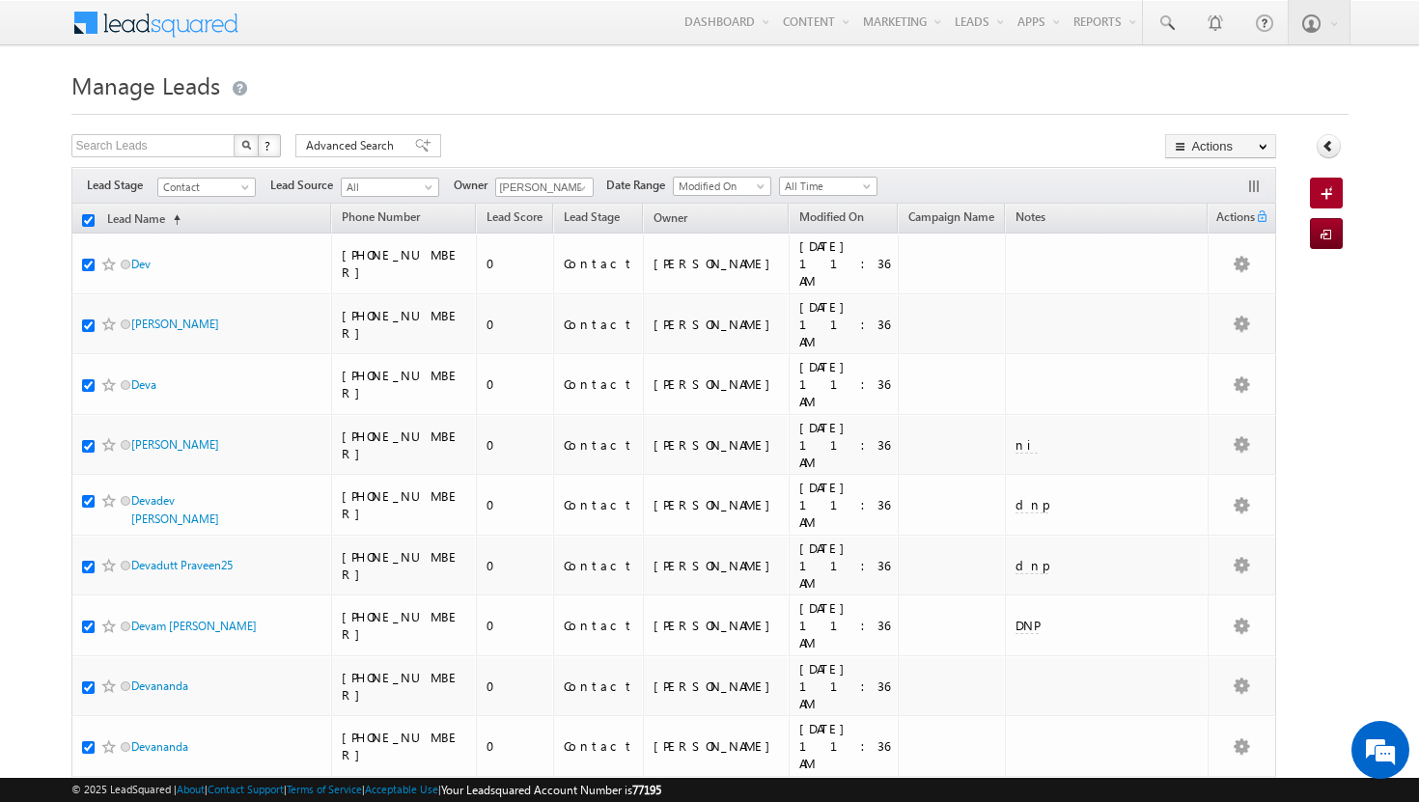
checkbox input "true"
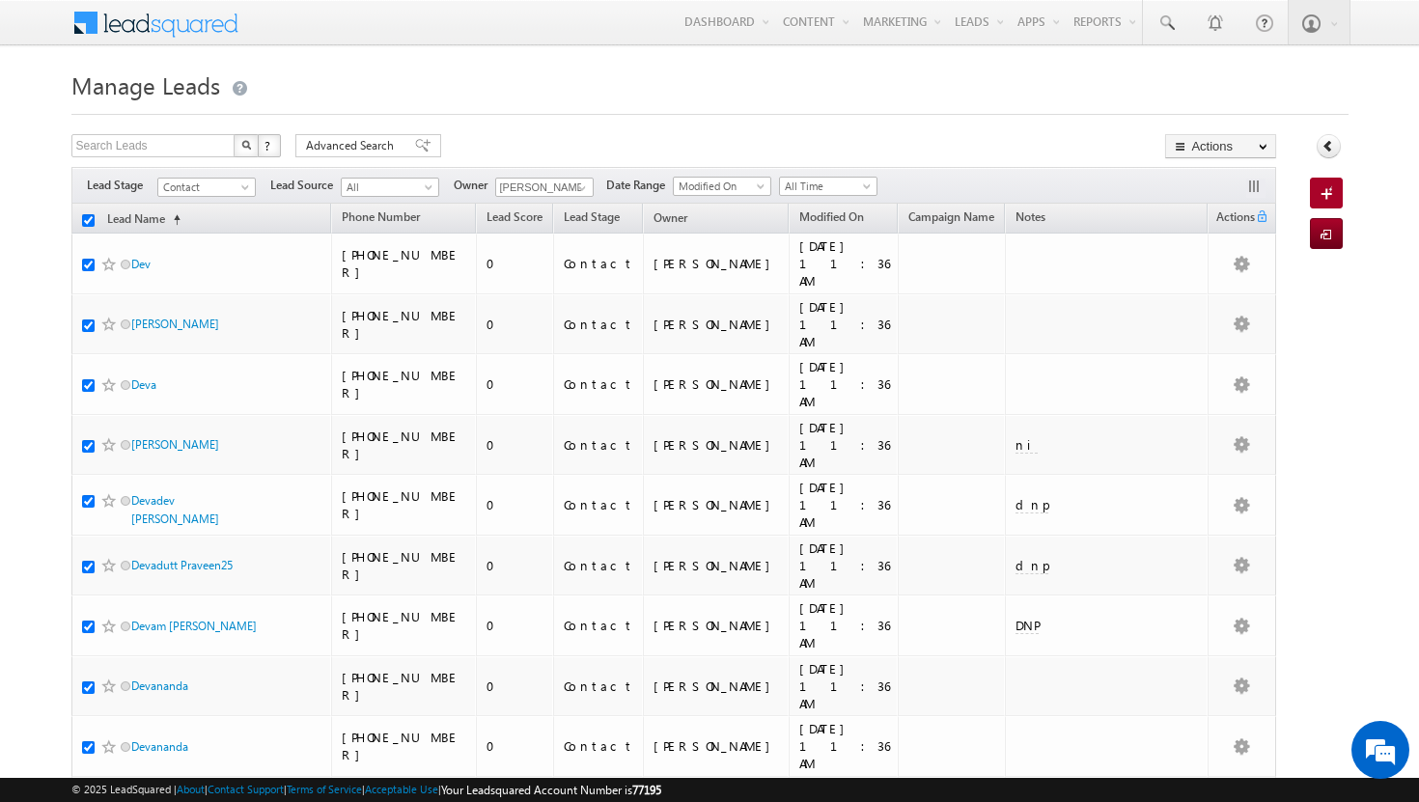
checkbox input "true"
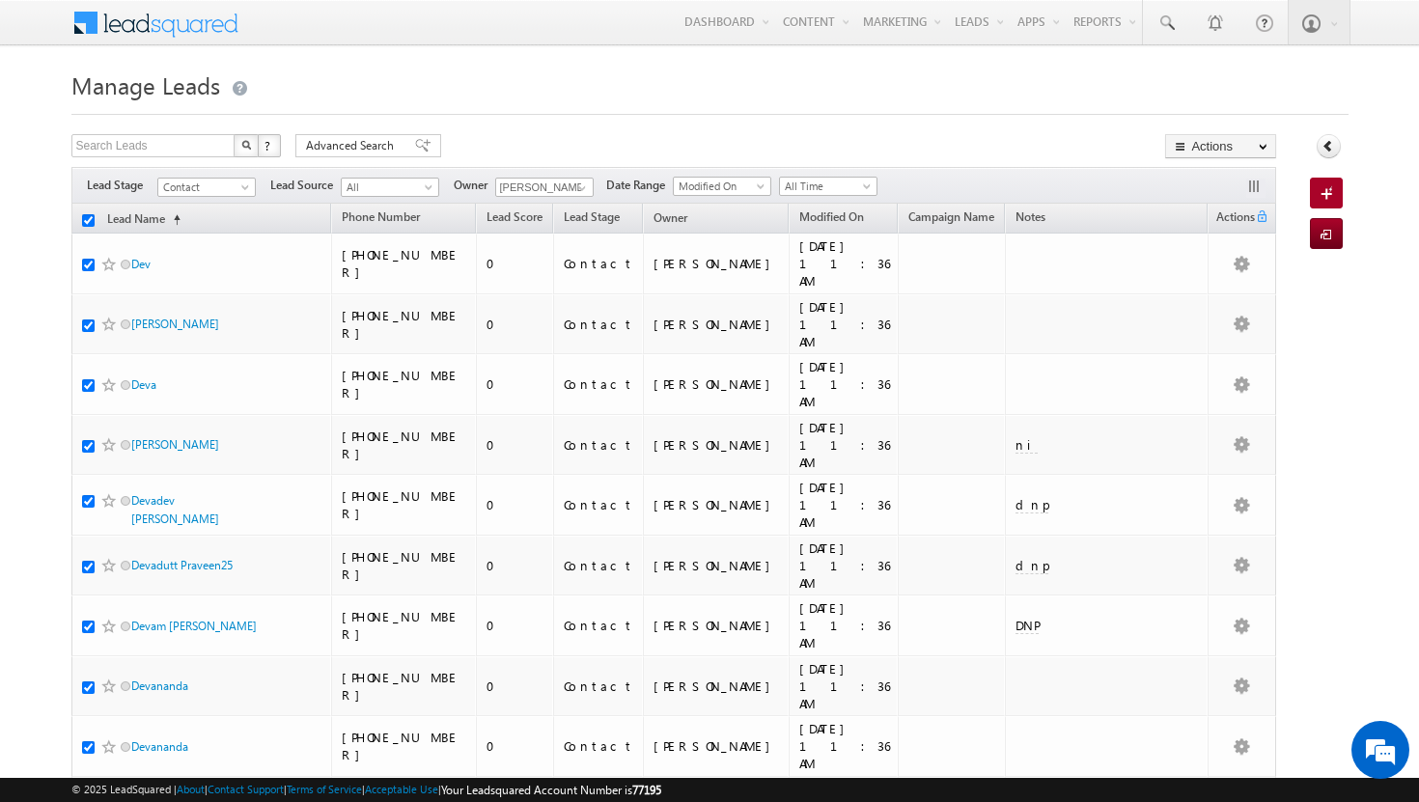
checkbox input "true"
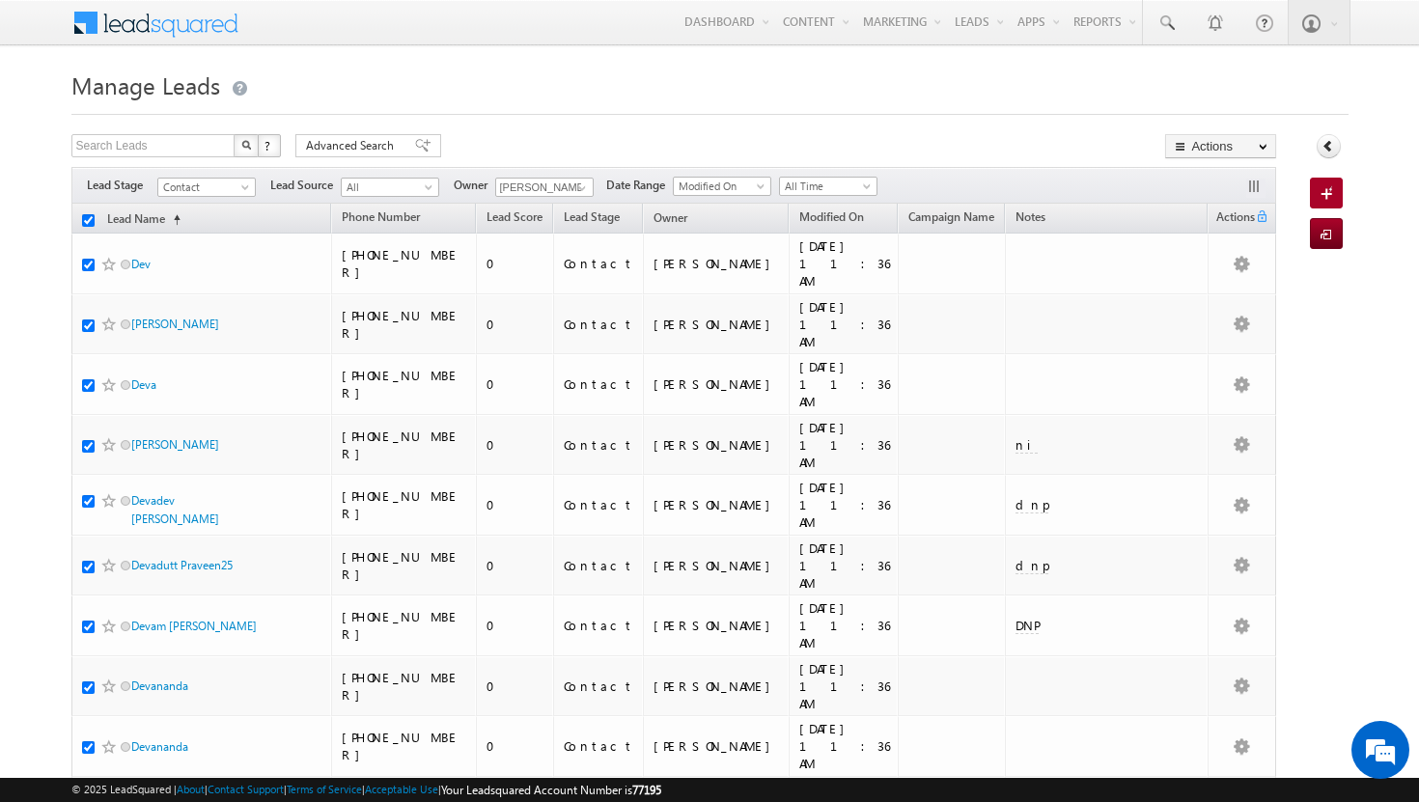
checkbox input "true"
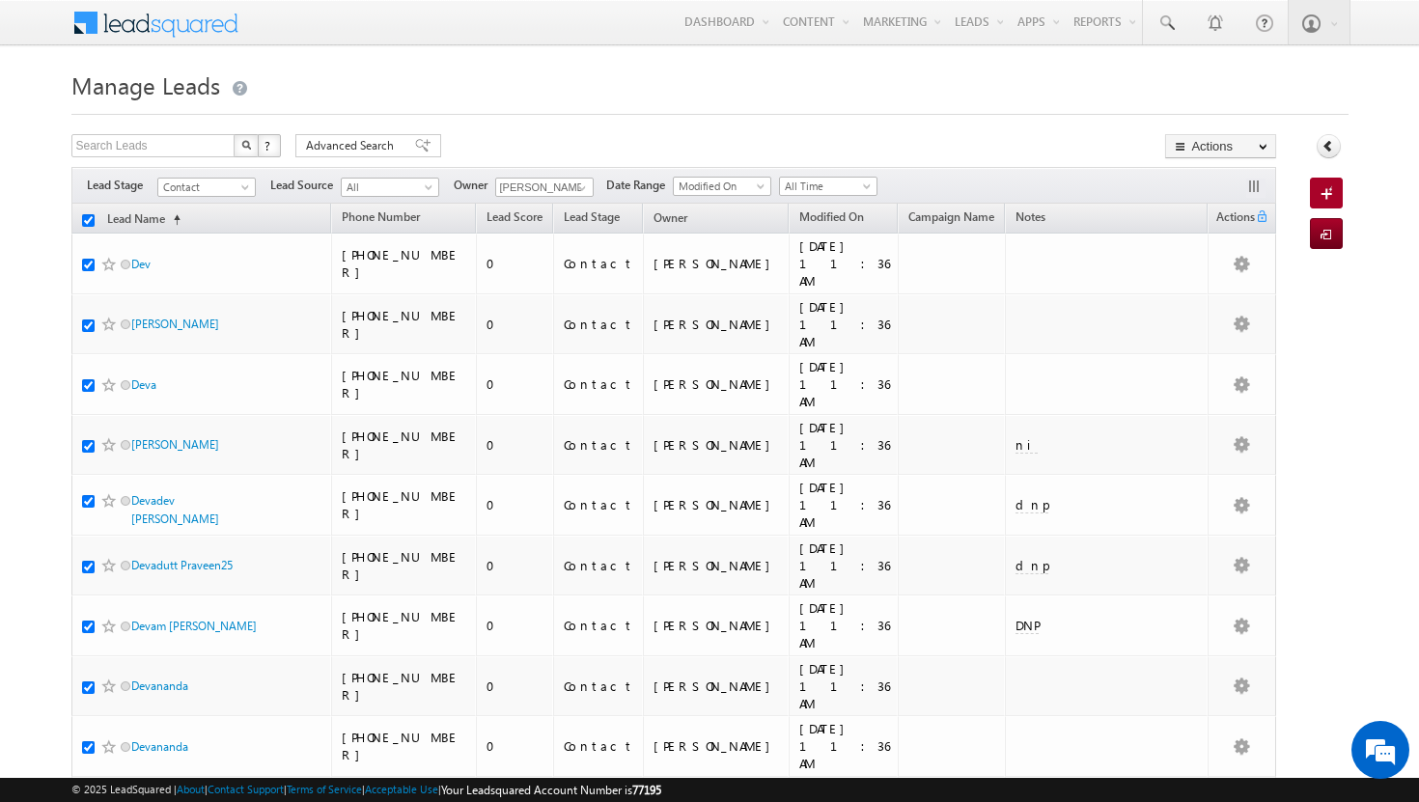
checkbox input "true"
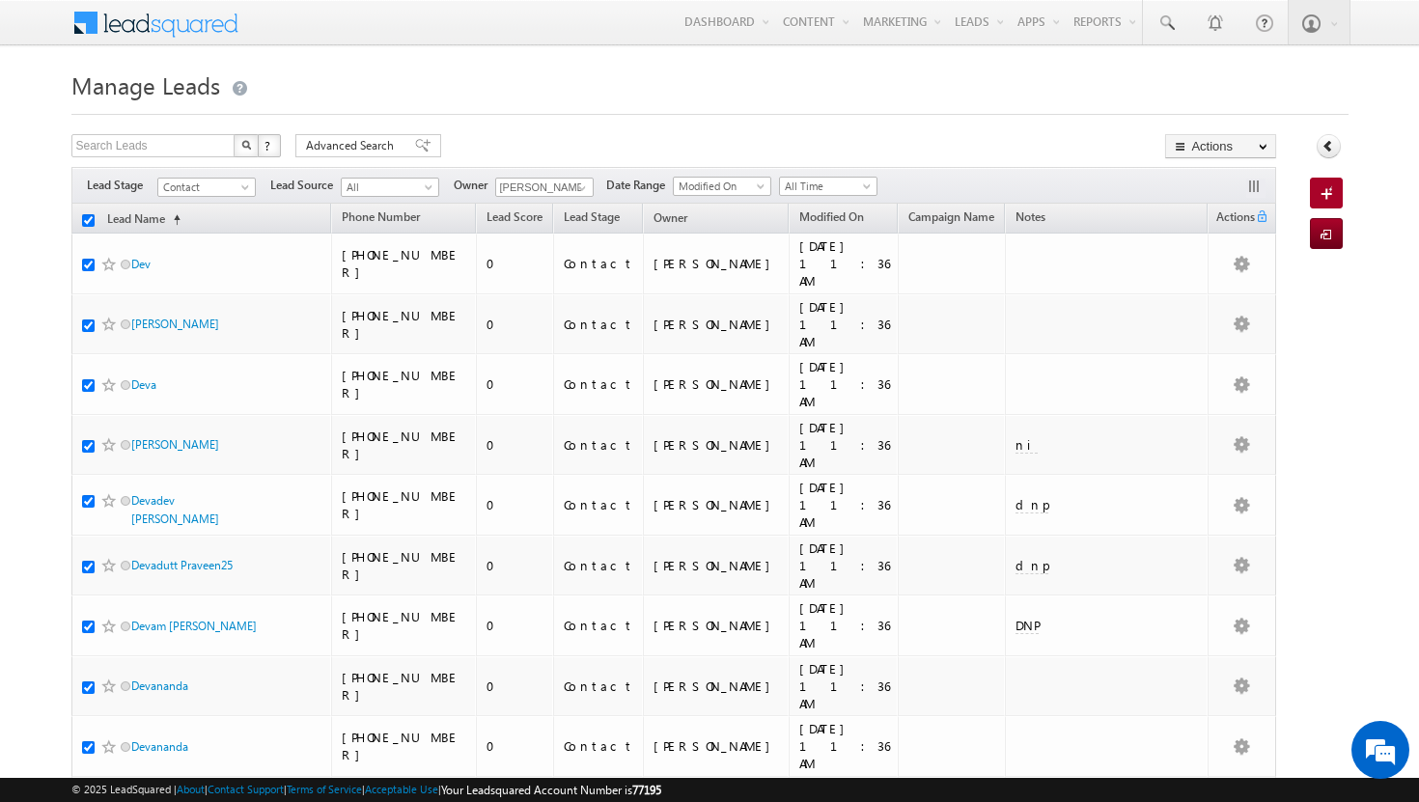
checkbox input "true"
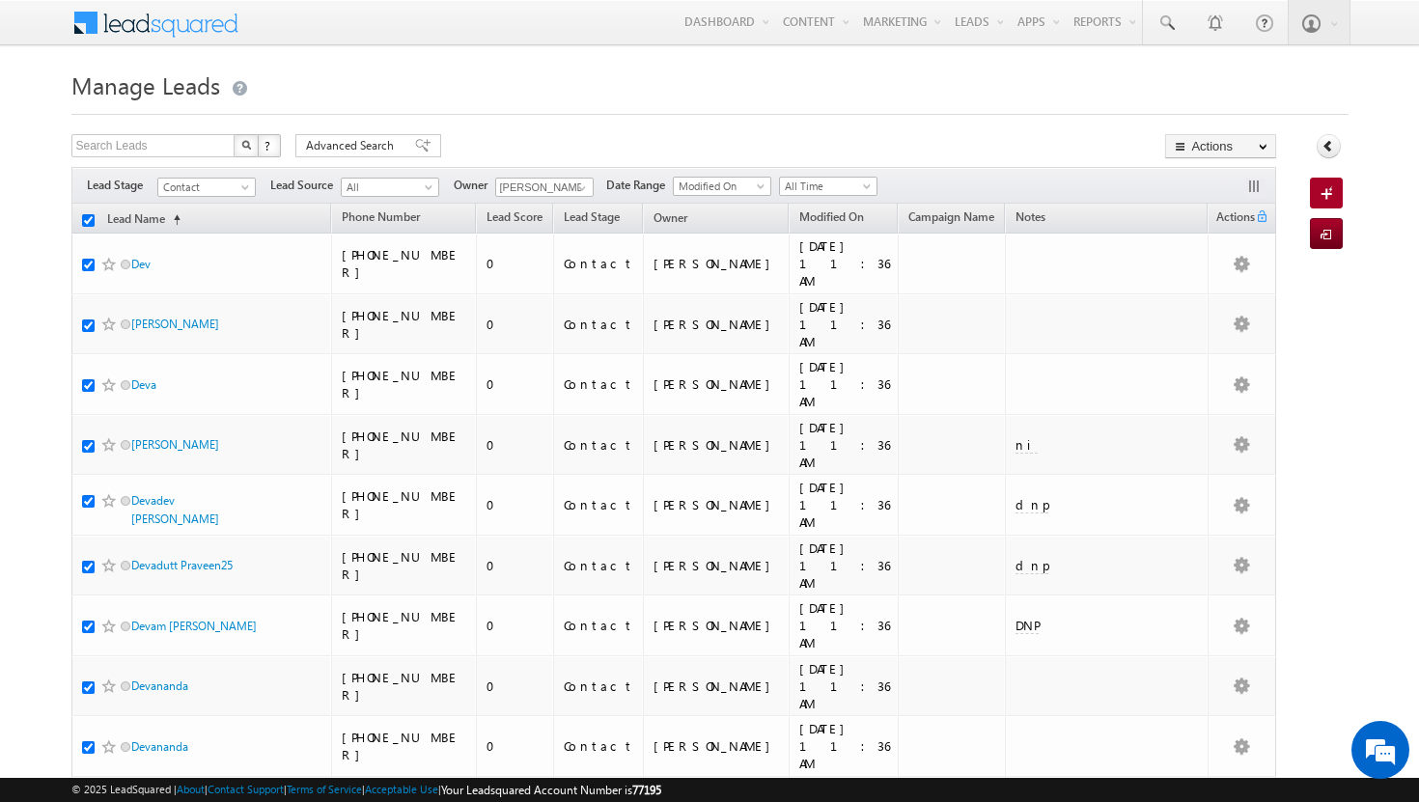
checkbox input "true"
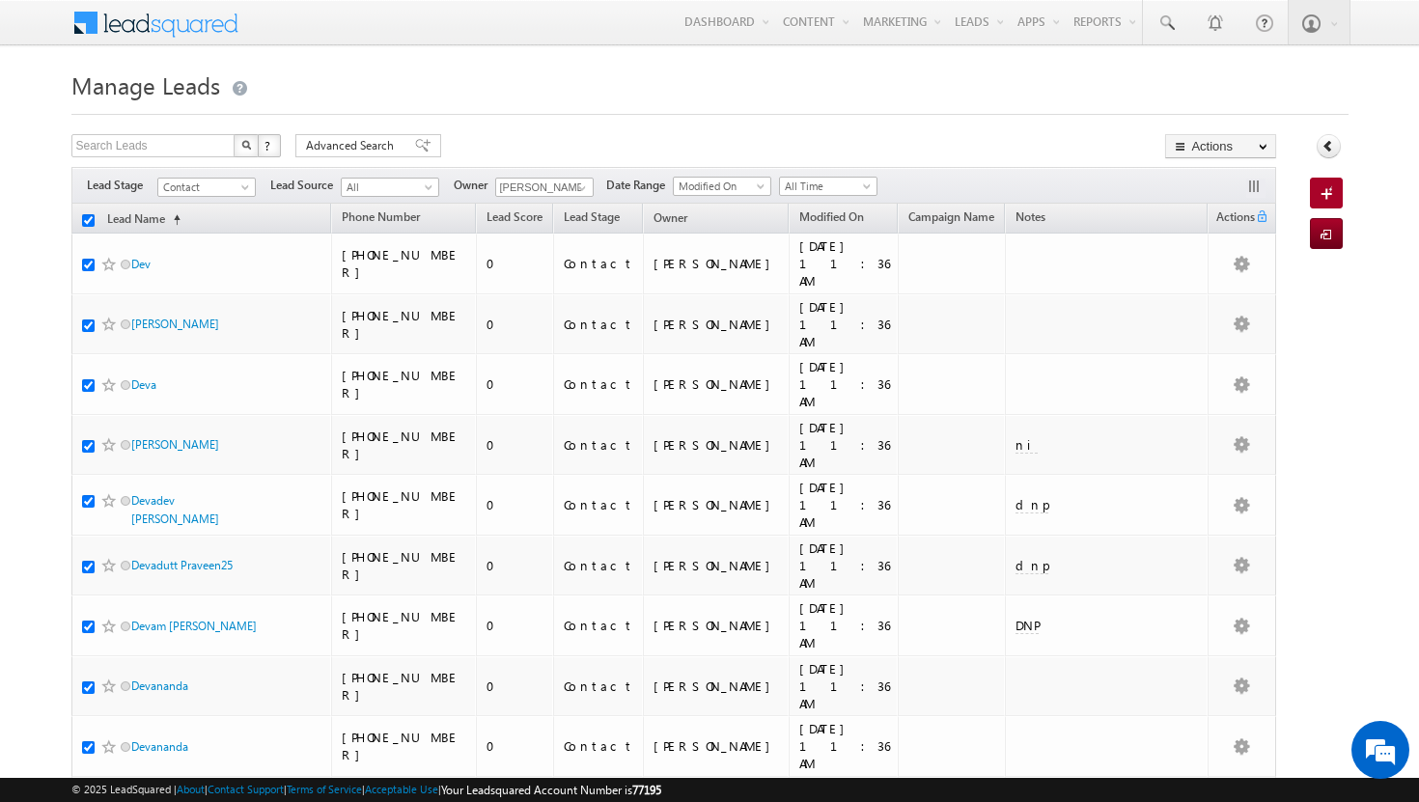
checkbox input "true"
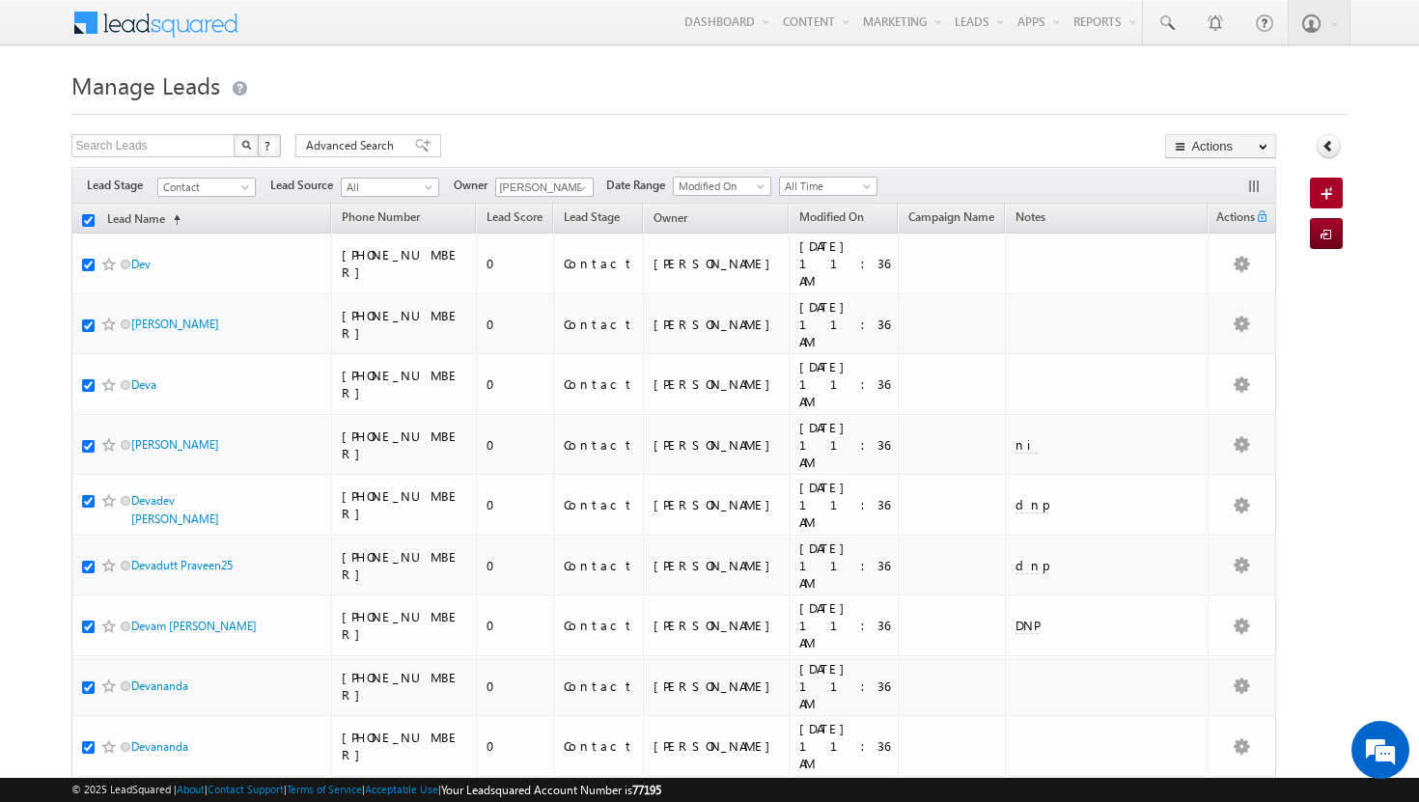
checkbox input "true"
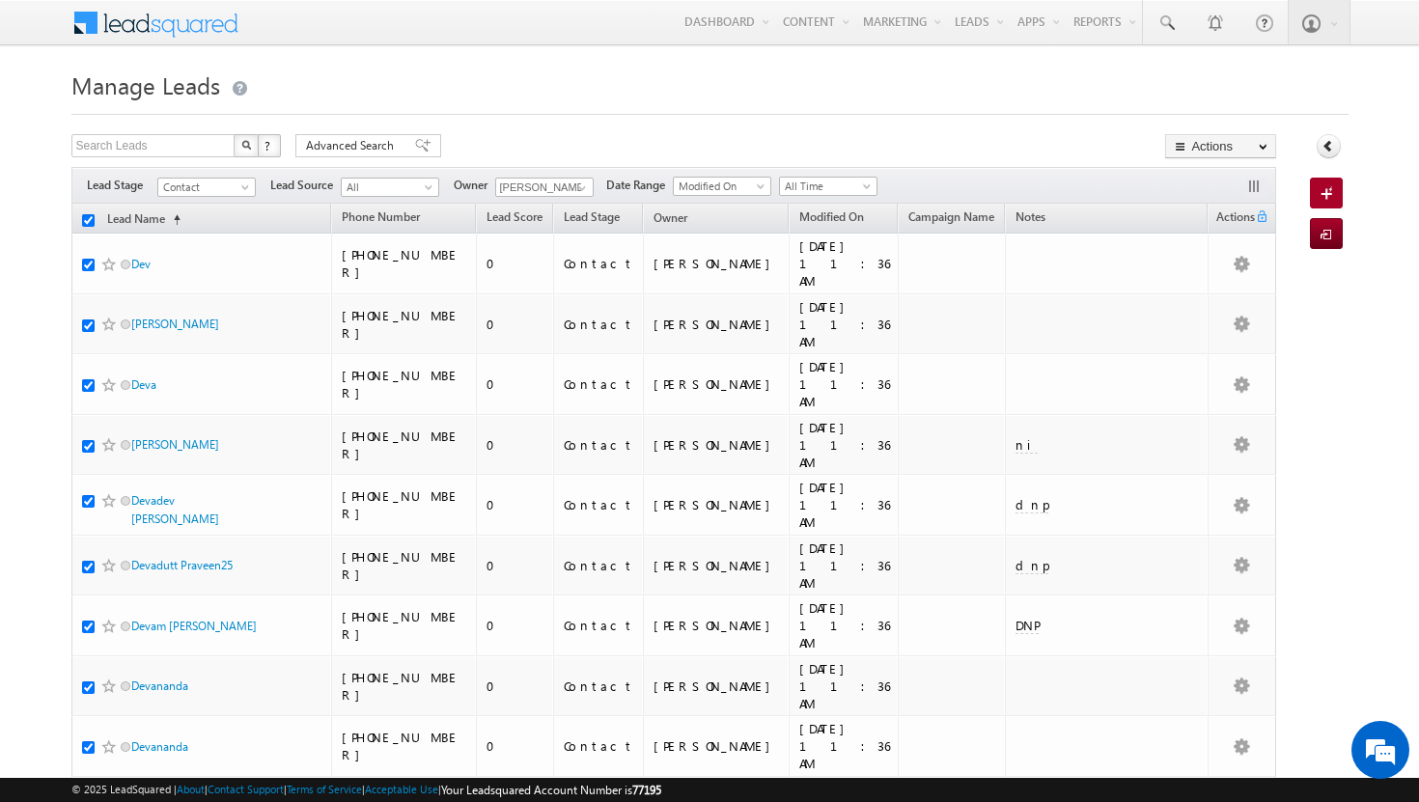
checkbox input "true"
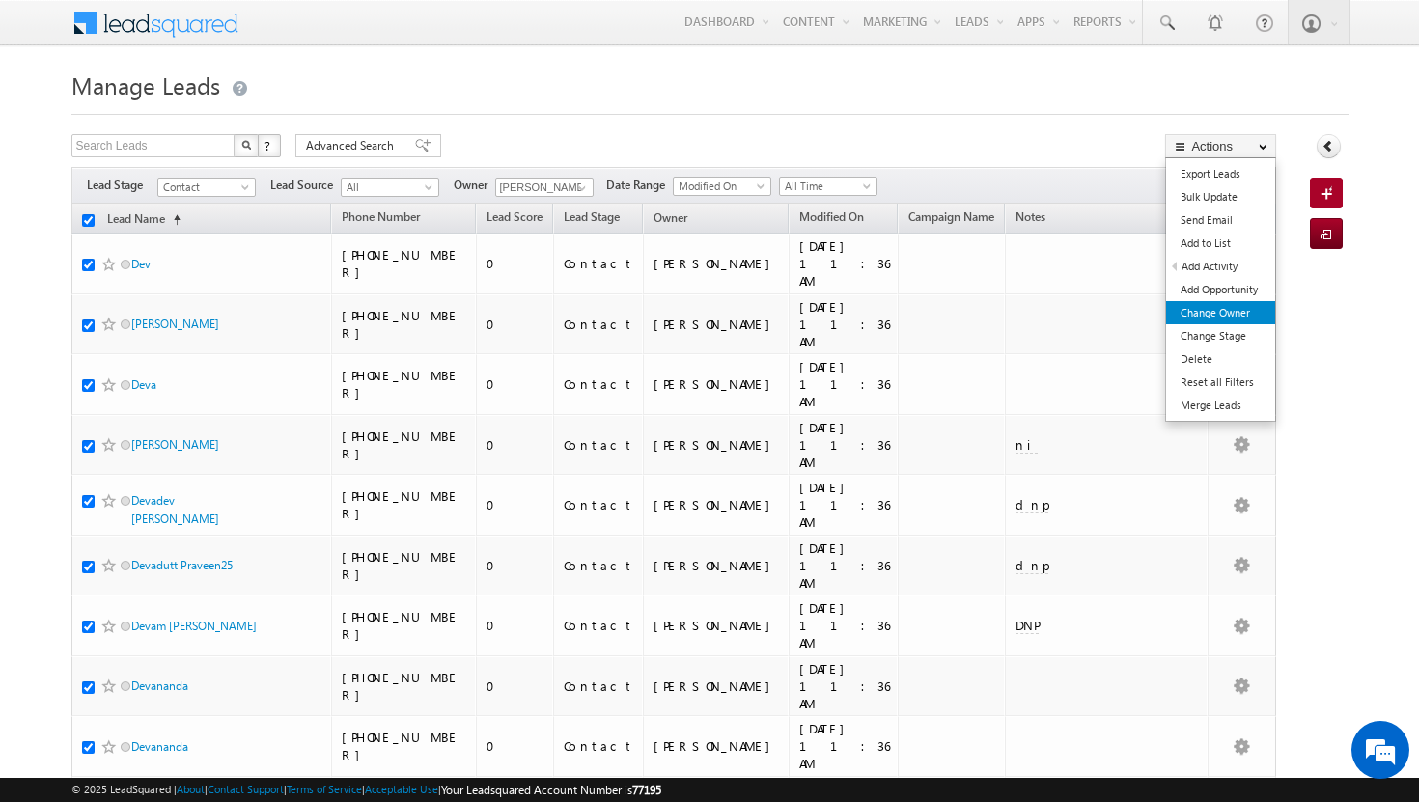
click at [1239, 307] on link "Change Owner" at bounding box center [1220, 312] width 109 height 23
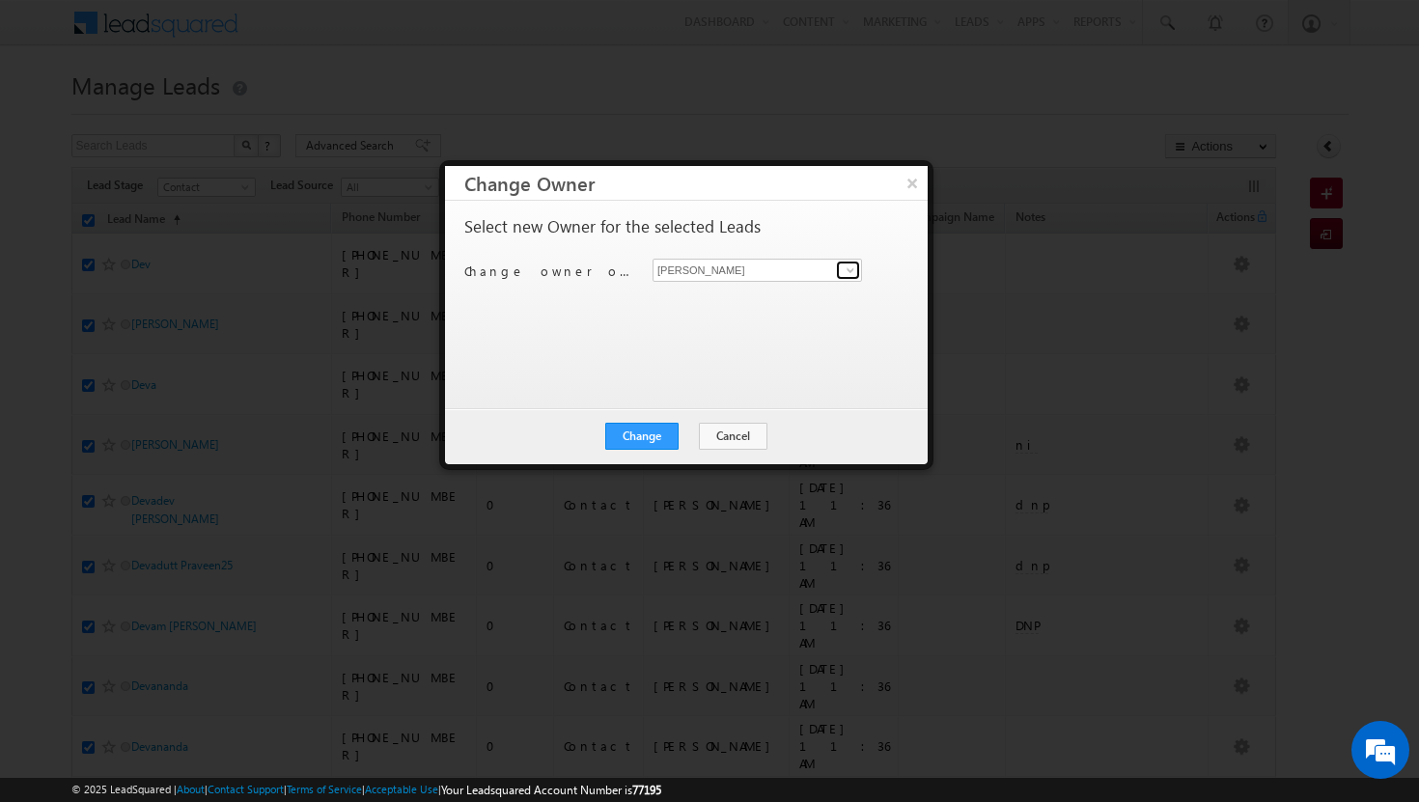
click at [851, 267] on span at bounding box center [850, 270] width 15 height 15
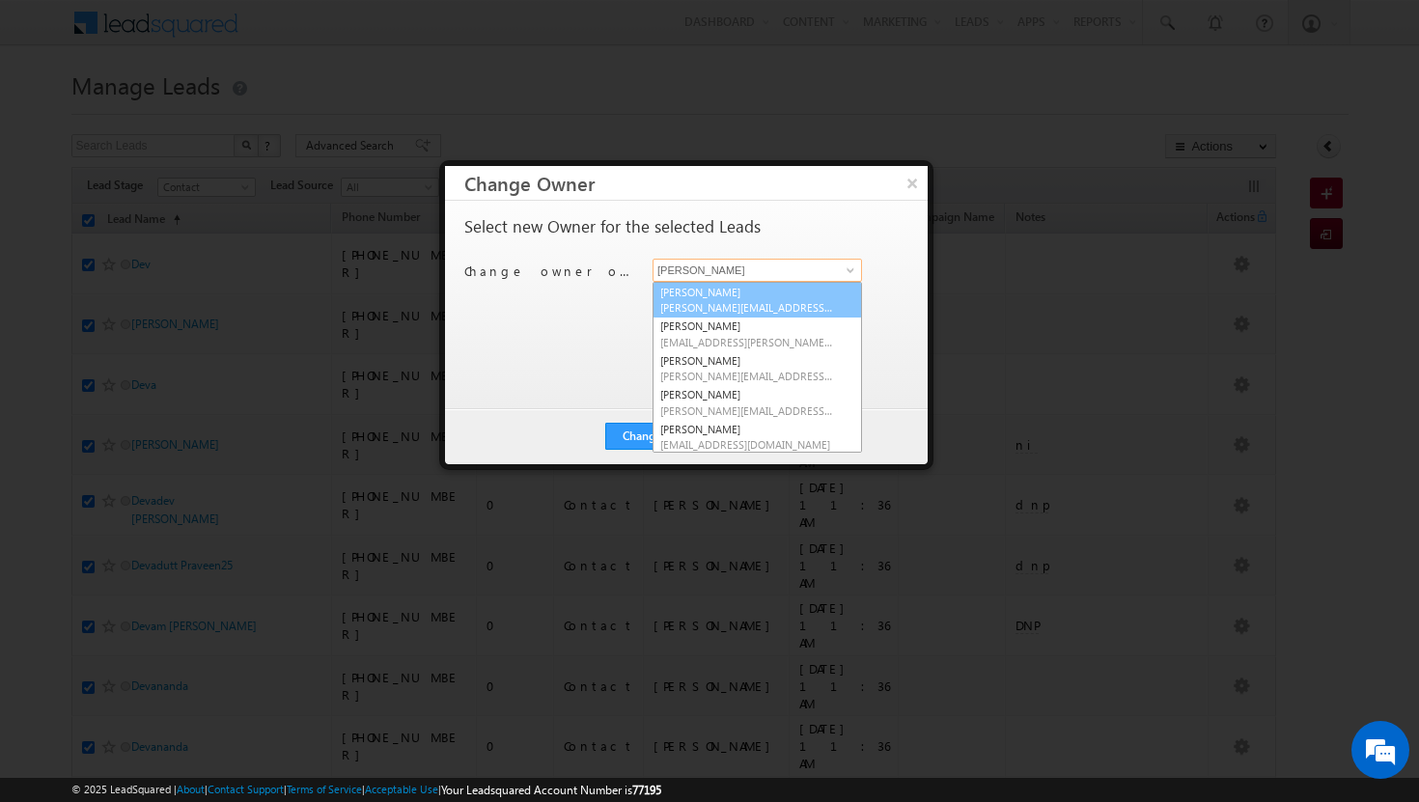
click at [813, 284] on link "[PERSON_NAME][DEMOGRAPHIC_DATA] [PERSON_NAME][EMAIL_ADDRESS][DOMAIN_NAME]" at bounding box center [757, 300] width 209 height 37
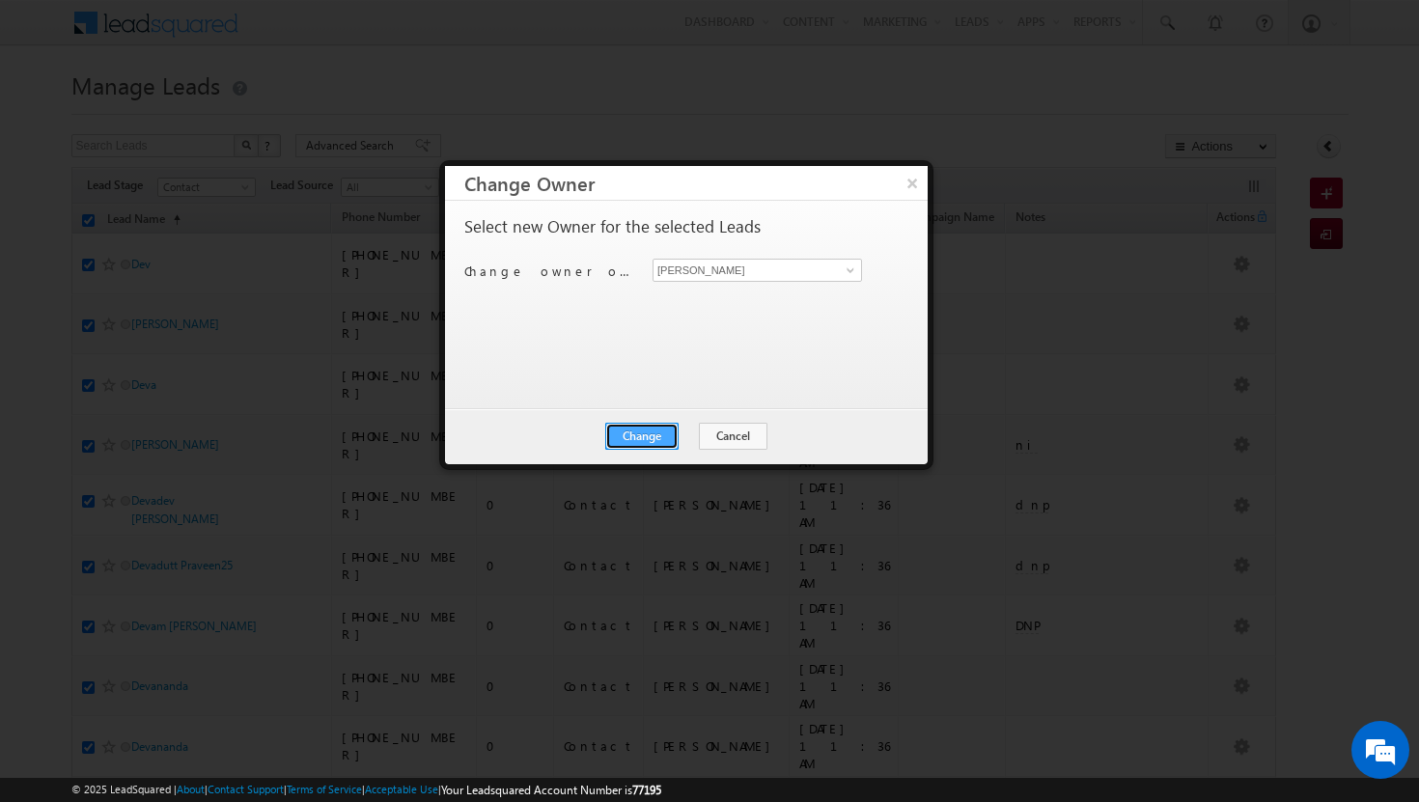
click at [657, 426] on button "Change" at bounding box center [641, 436] width 73 height 27
click at [680, 436] on button "Close" at bounding box center [689, 436] width 62 height 27
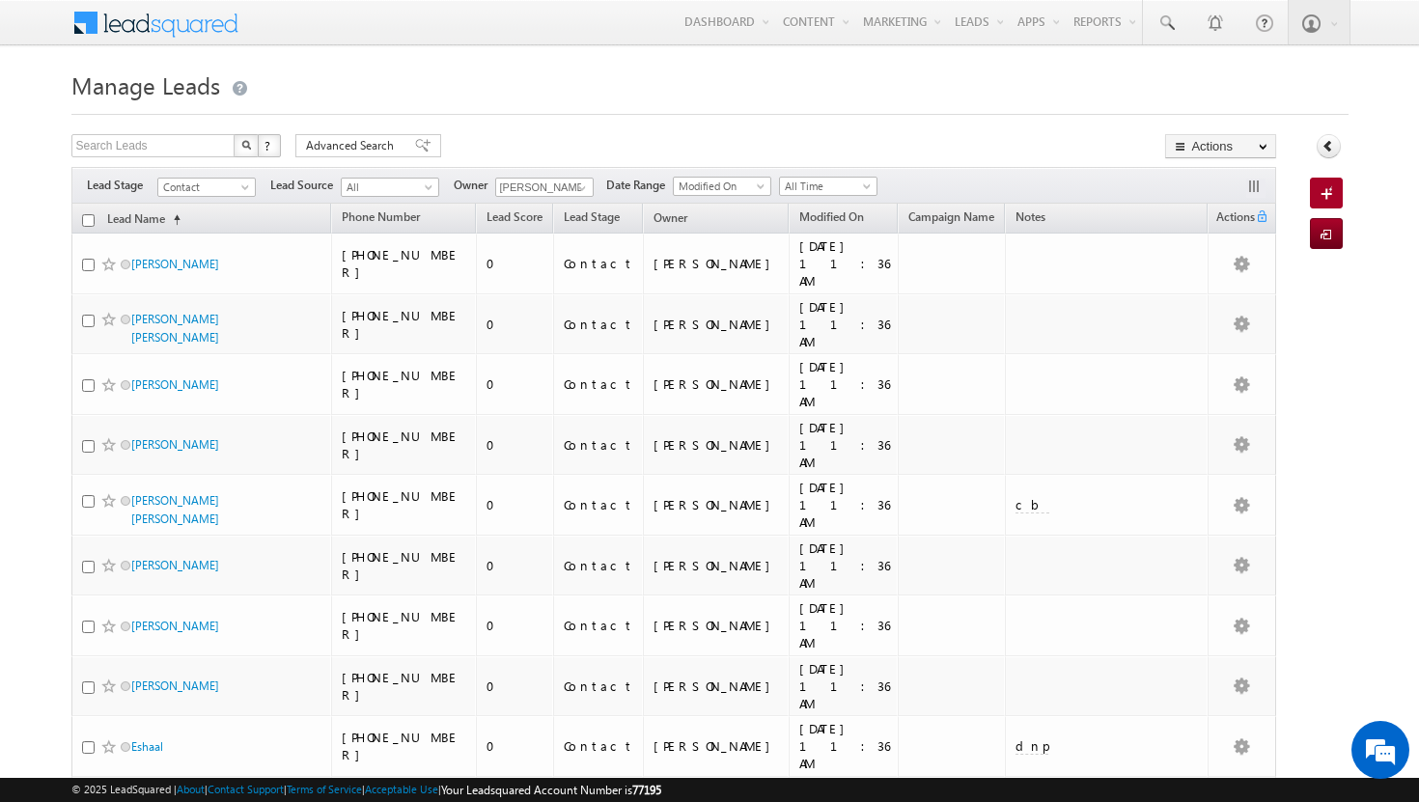
click at [85, 221] on input "checkbox" at bounding box center [88, 220] width 13 height 13
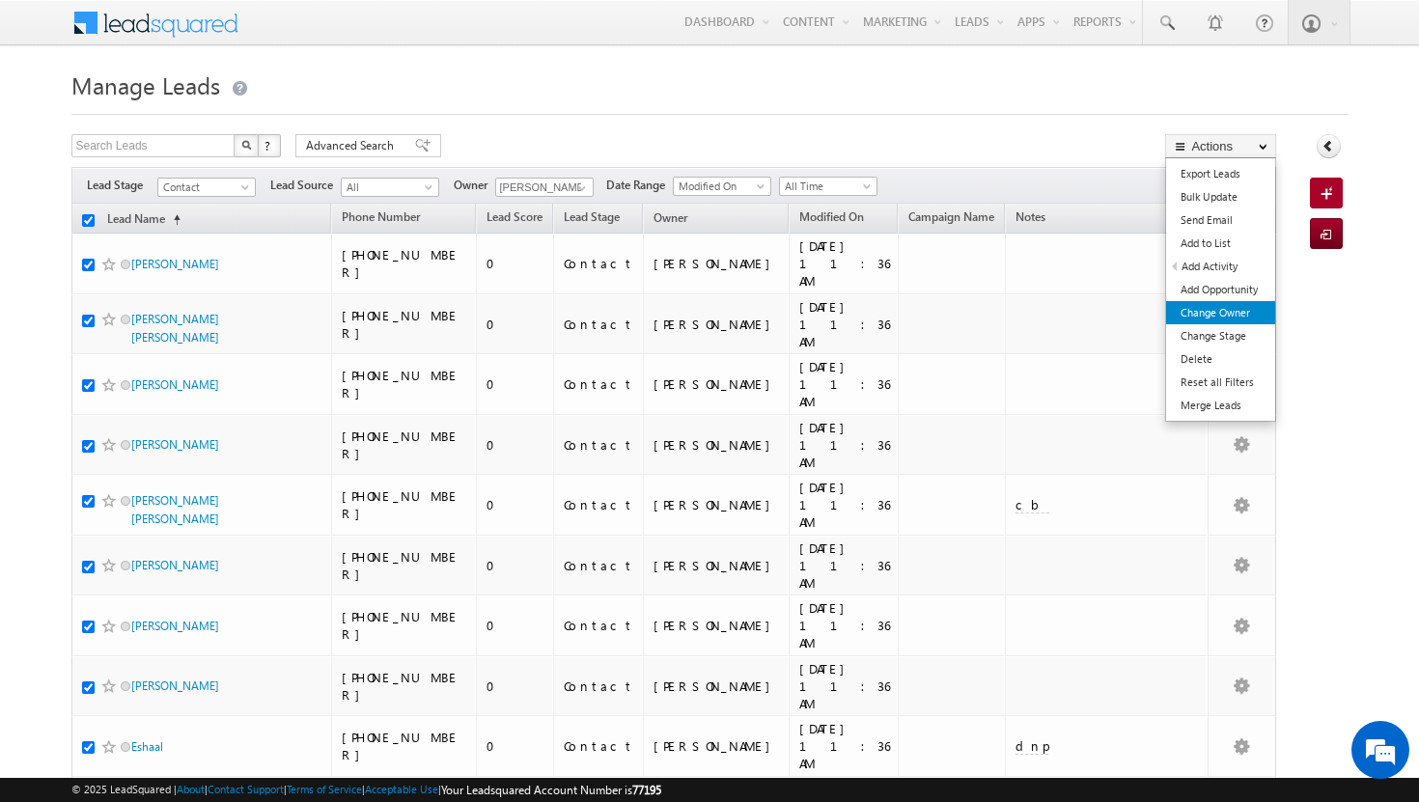
click at [1231, 320] on link "Change Owner" at bounding box center [1220, 312] width 109 height 23
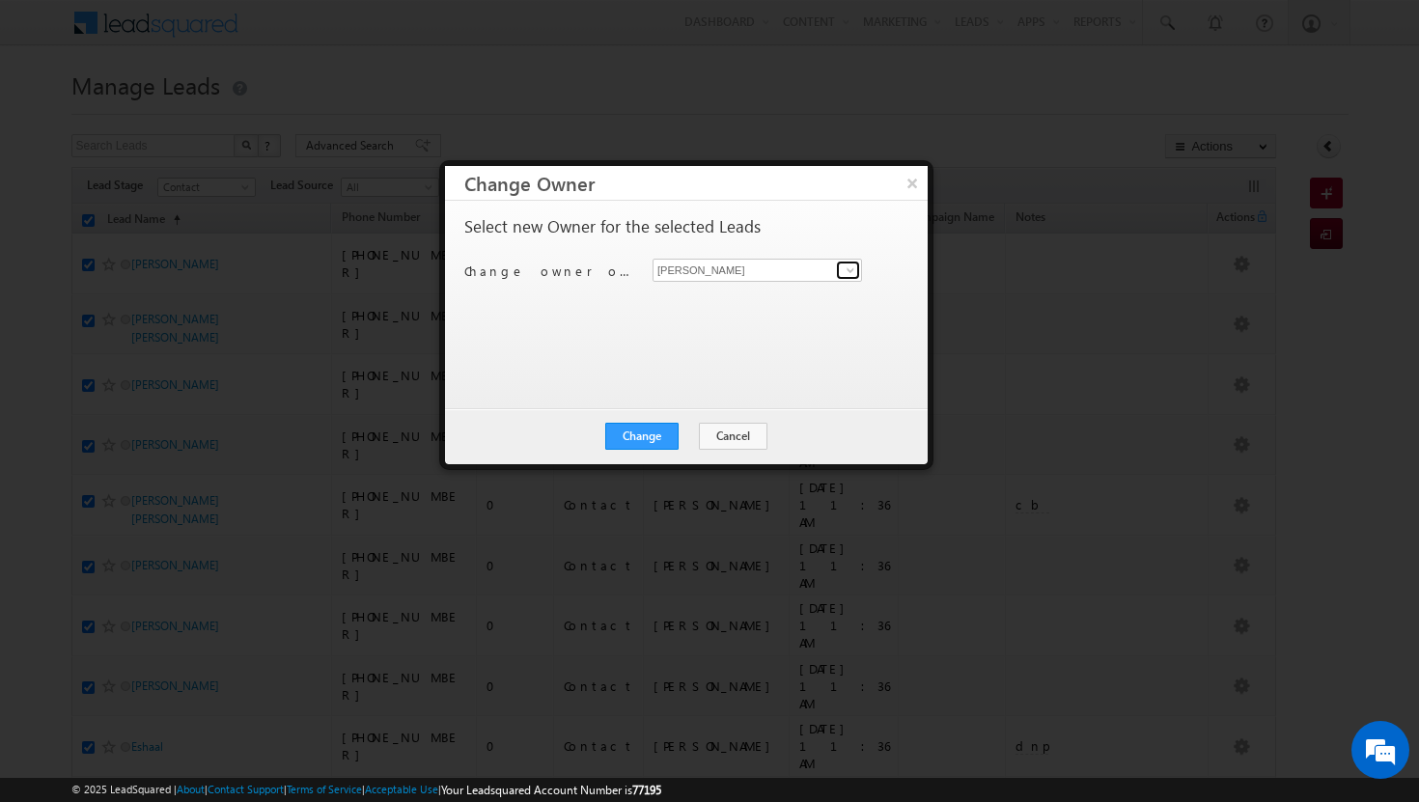
click at [849, 265] on span at bounding box center [850, 270] width 15 height 15
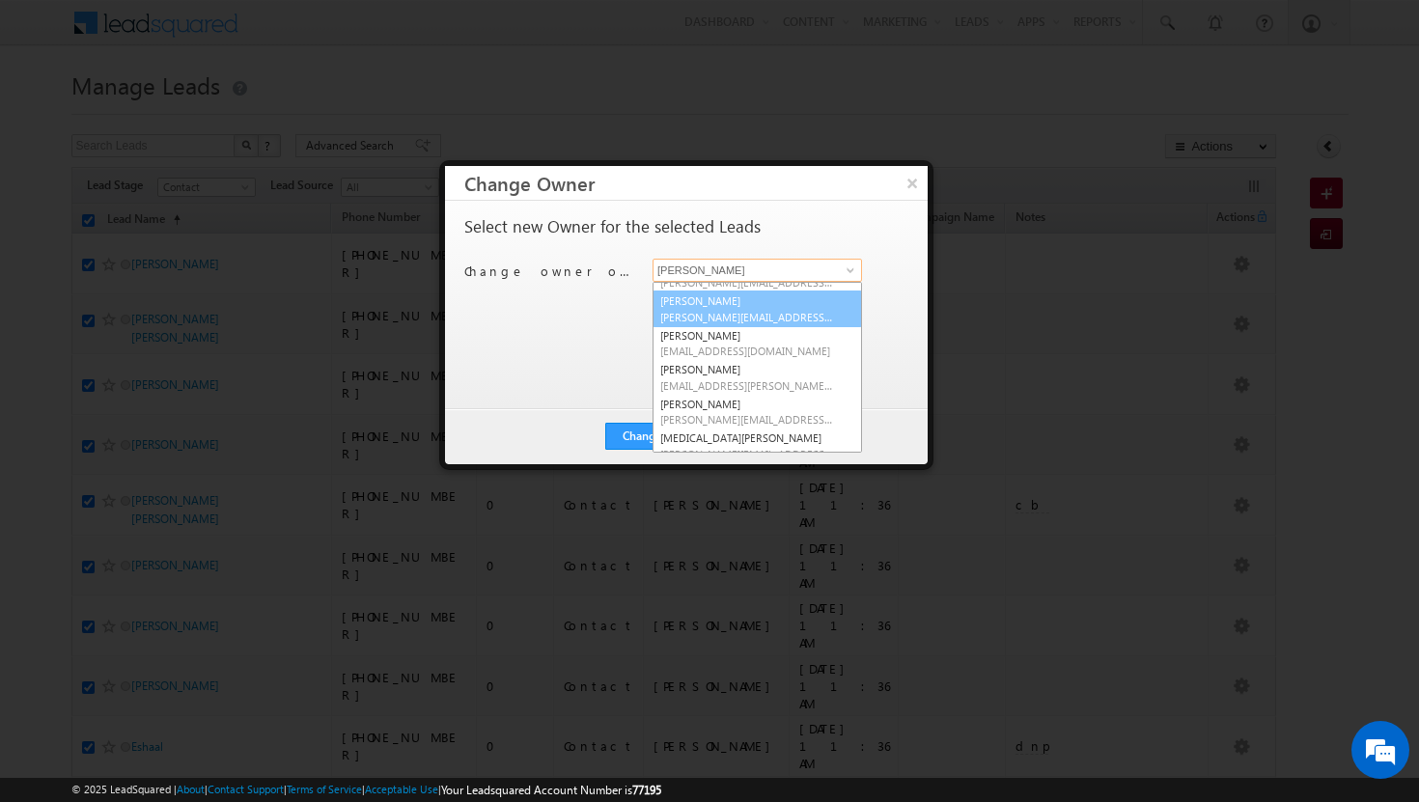
scroll to position [100, 0]
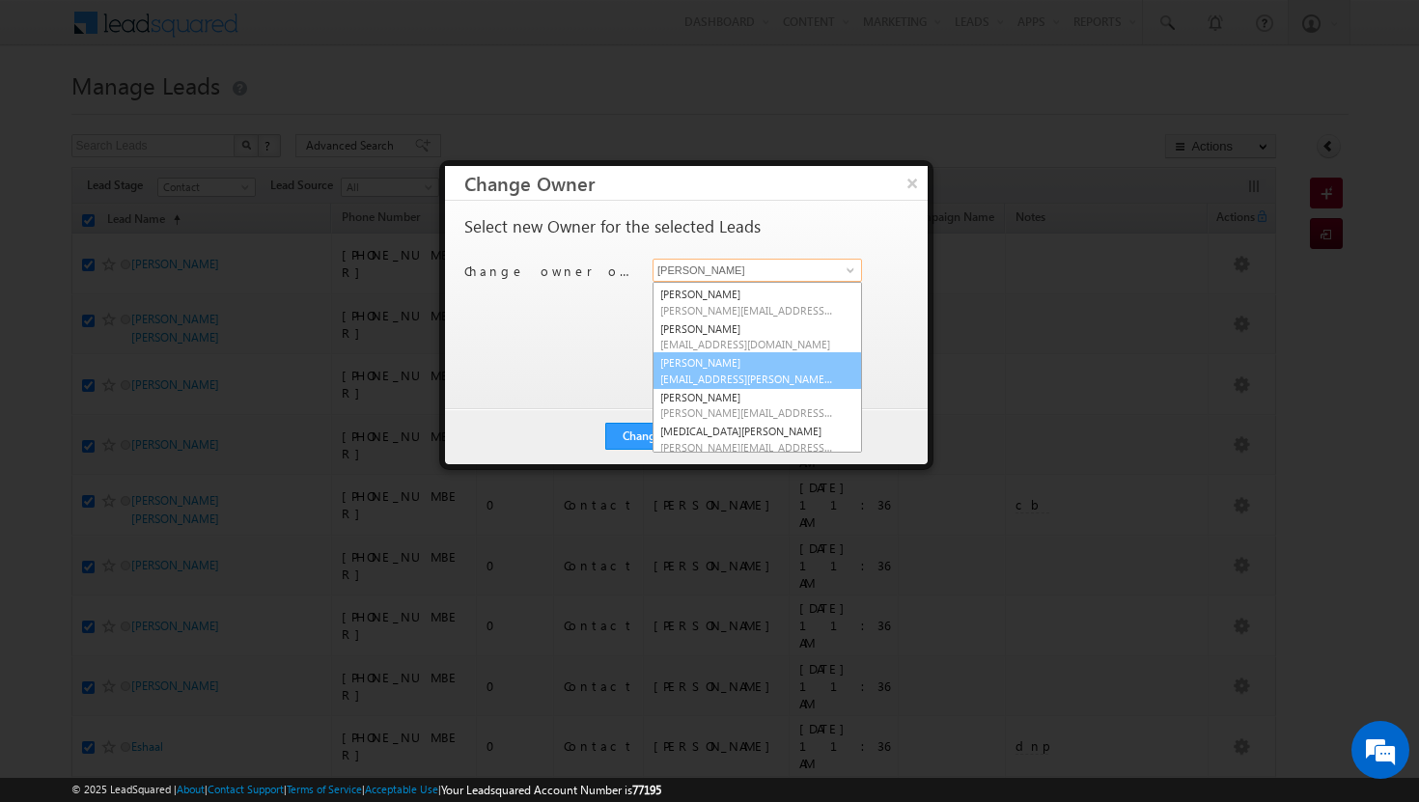
click at [730, 372] on span "[EMAIL_ADDRESS][PERSON_NAME][DOMAIN_NAME]" at bounding box center [747, 379] width 174 height 14
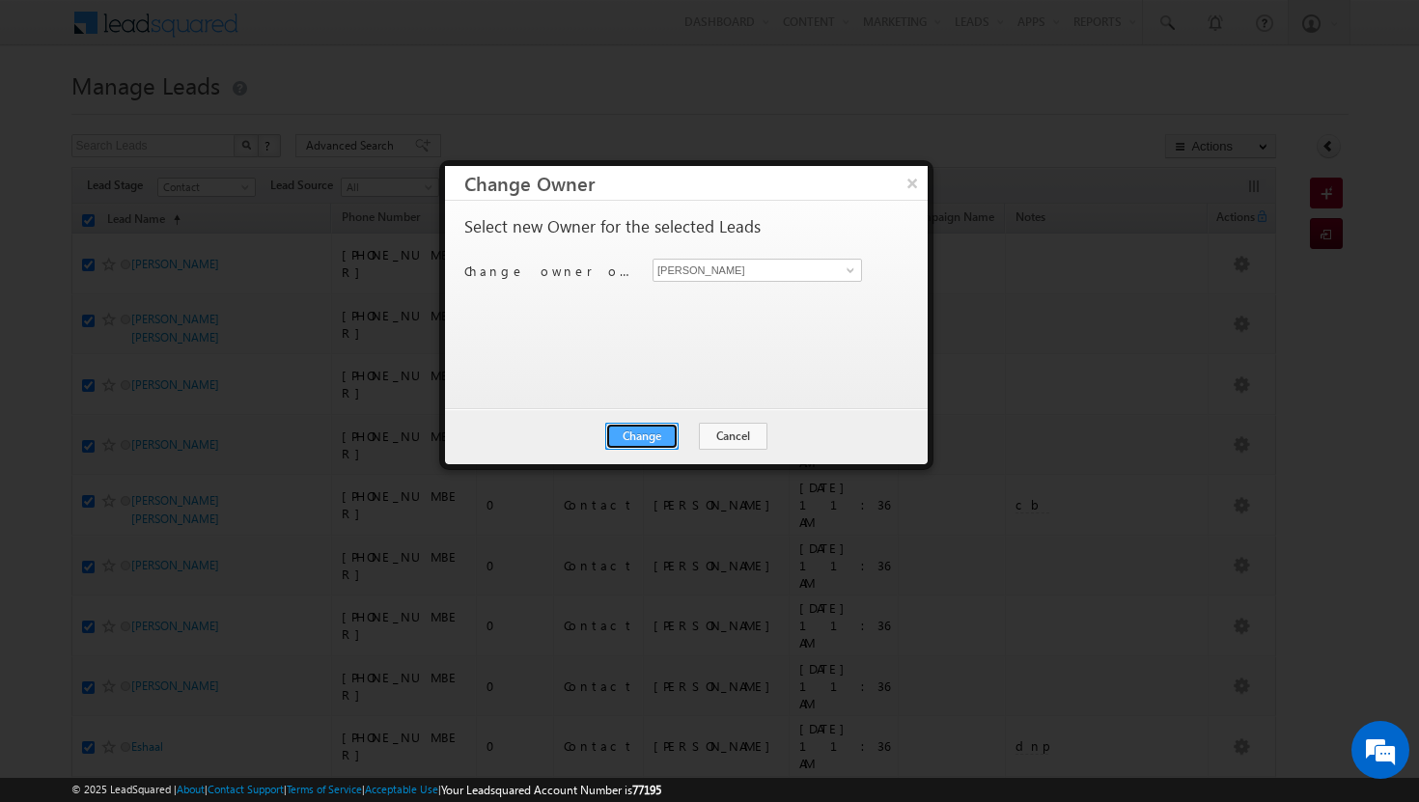
click at [663, 431] on button "Change" at bounding box center [641, 436] width 73 height 27
click at [686, 435] on button "Close" at bounding box center [689, 436] width 62 height 27
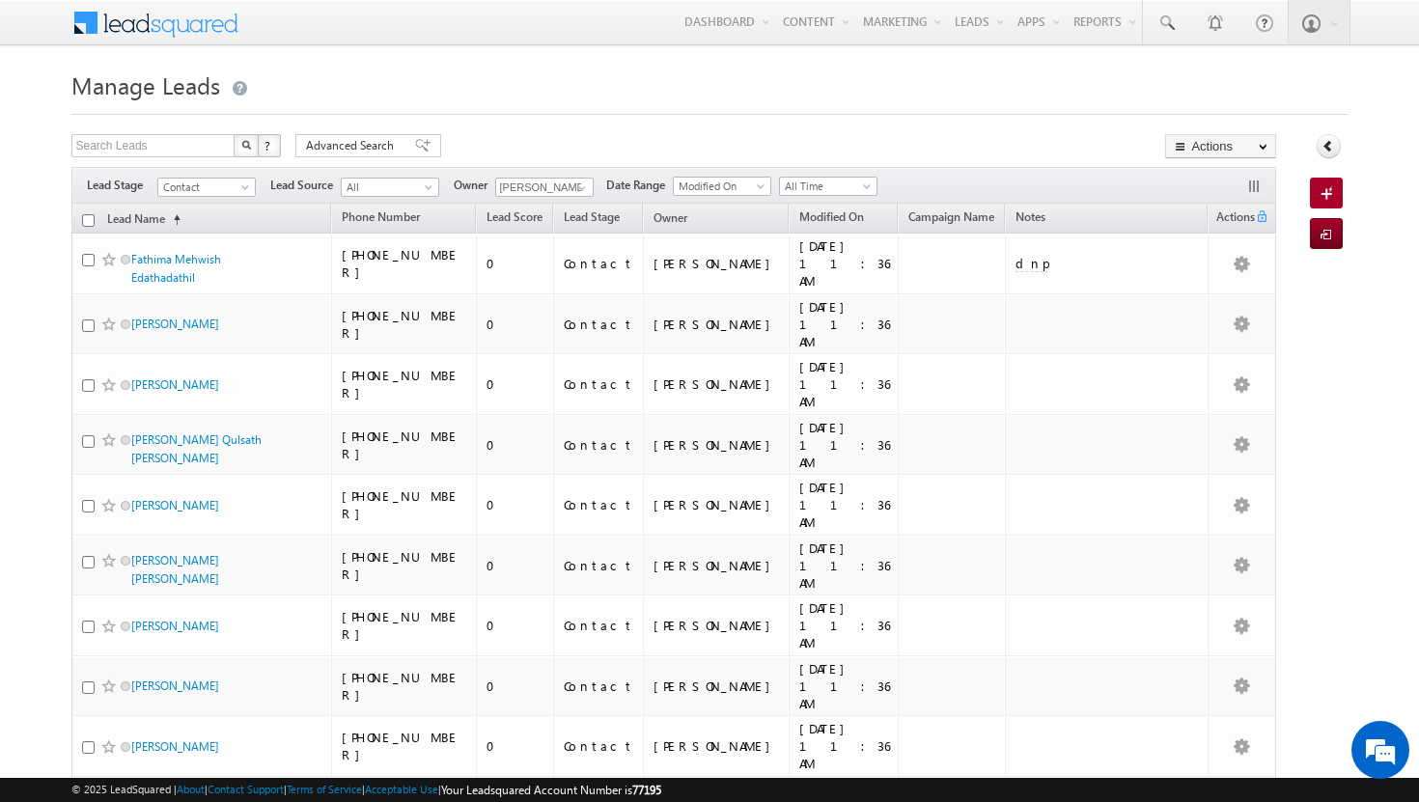
click at [90, 223] on input "checkbox" at bounding box center [88, 220] width 13 height 13
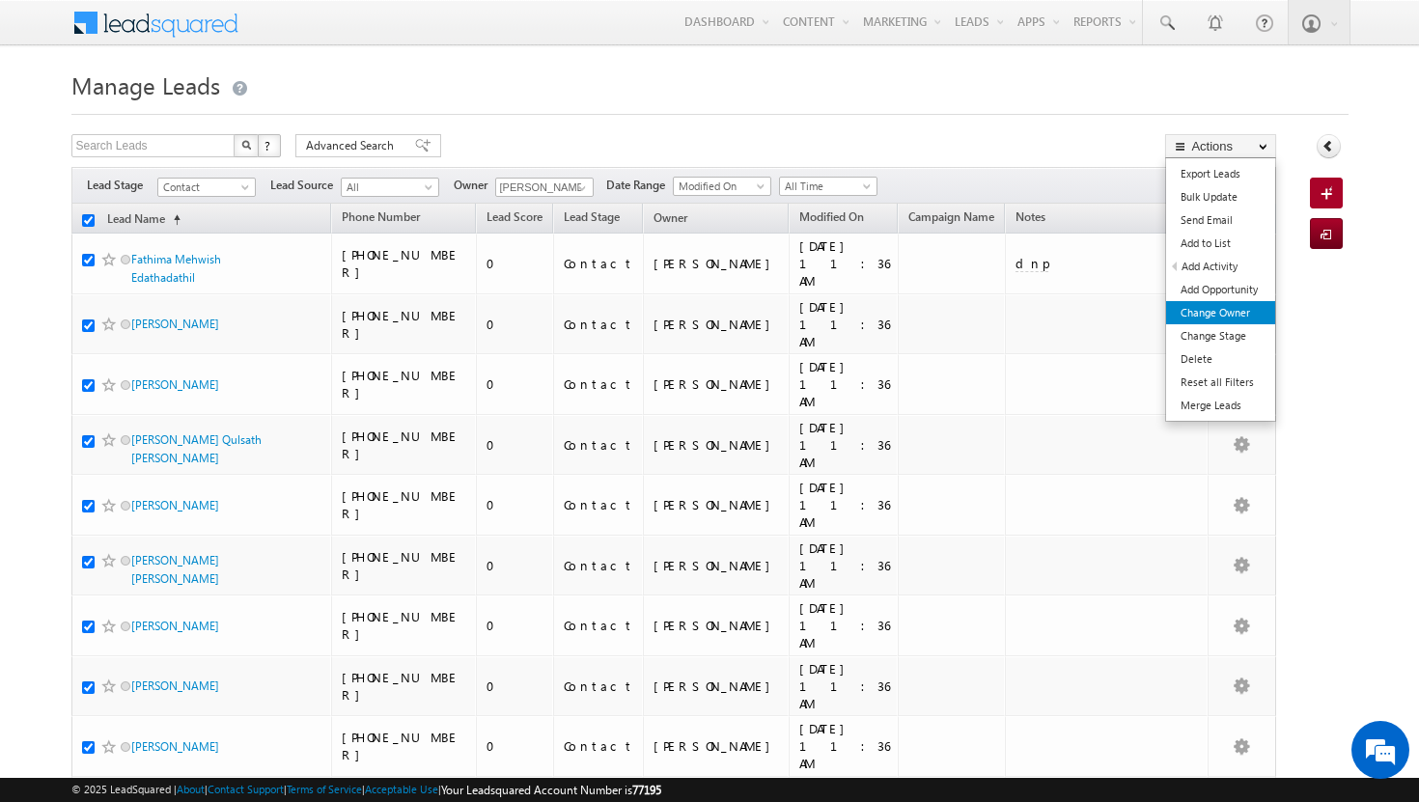
click at [1191, 319] on link "Change Owner" at bounding box center [1220, 312] width 109 height 23
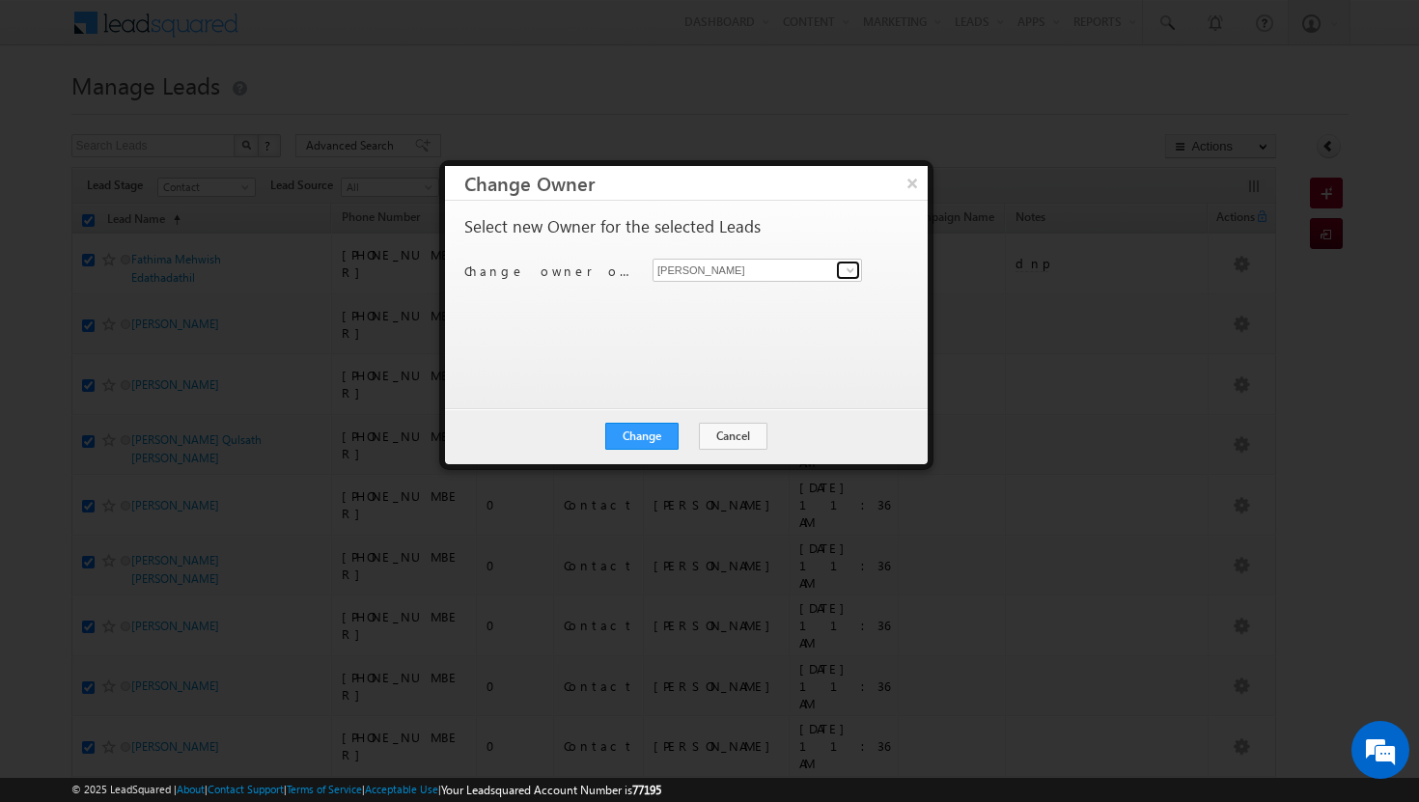
click at [852, 268] on span at bounding box center [850, 270] width 15 height 15
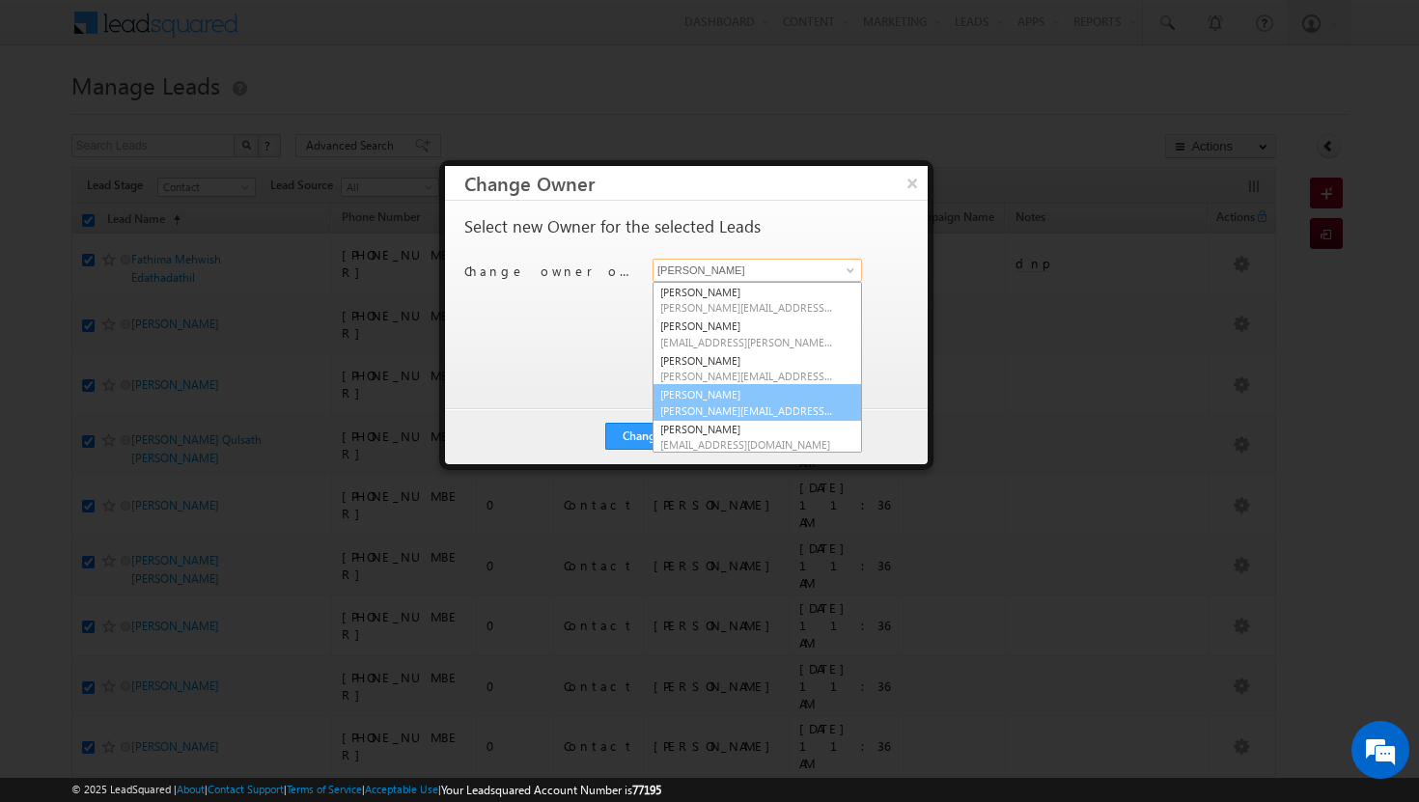
scroll to position [174, 0]
click at [725, 412] on span "[PERSON_NAME][EMAIL_ADDRESS][DOMAIN_NAME]" at bounding box center [747, 408] width 174 height 14
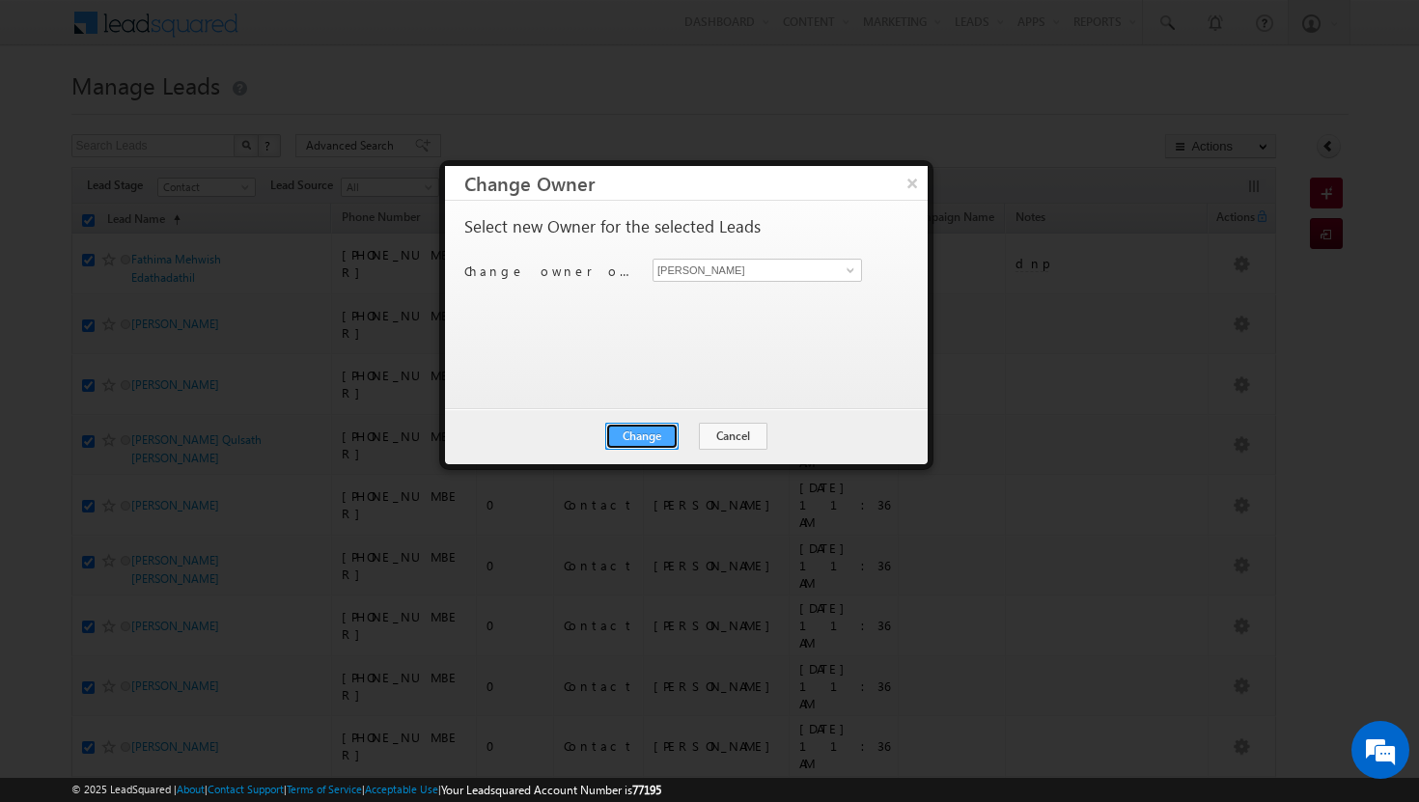
click at [646, 434] on button "Change" at bounding box center [641, 436] width 73 height 27
click at [684, 437] on button "Close" at bounding box center [689, 436] width 62 height 27
